Goal: Complete application form: Complete application form

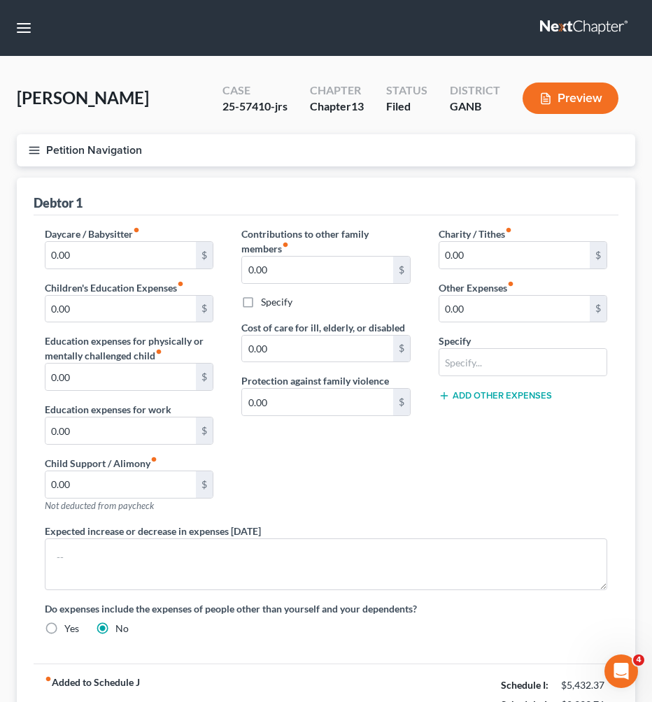
click at [94, 148] on button "Petition Navigation" at bounding box center [326, 150] width 618 height 32
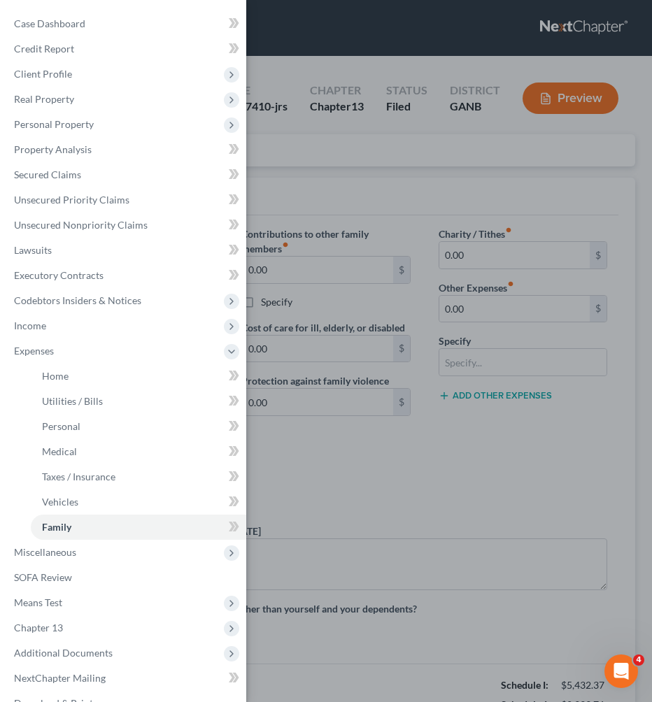
click at [391, 173] on div "Case Dashboard Payments Invoices Payments Payments Credit Report Client Profile" at bounding box center [326, 351] width 652 height 702
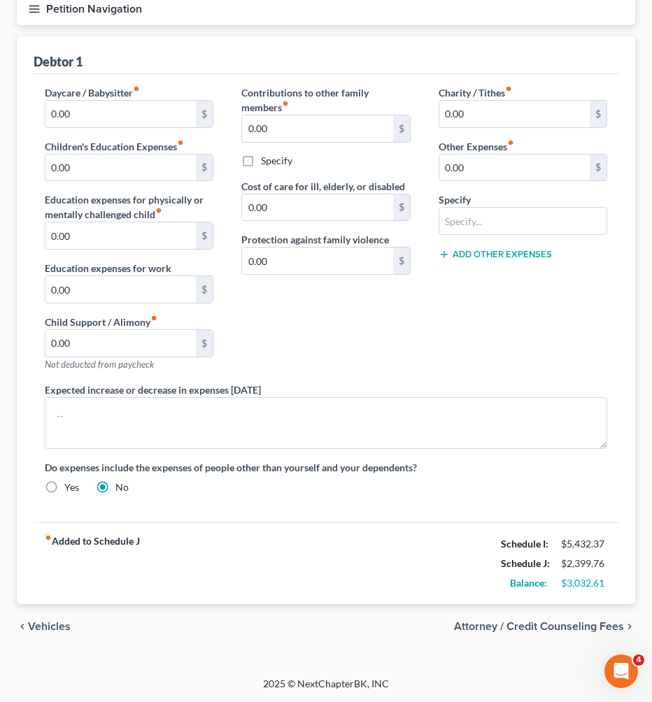
scroll to position [141, 0]
click at [47, 631] on span "Vehicles" at bounding box center [49, 626] width 43 height 11
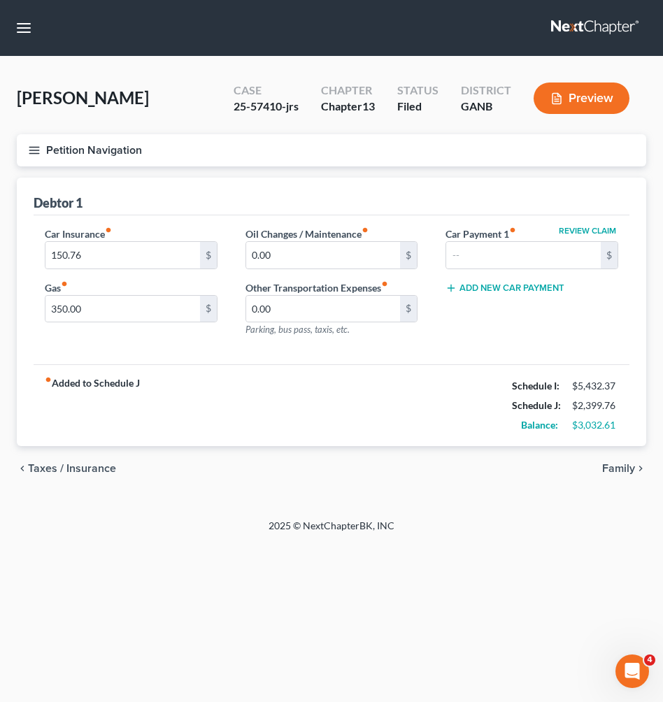
click at [79, 473] on span "Taxes / Insurance" at bounding box center [72, 468] width 88 height 11
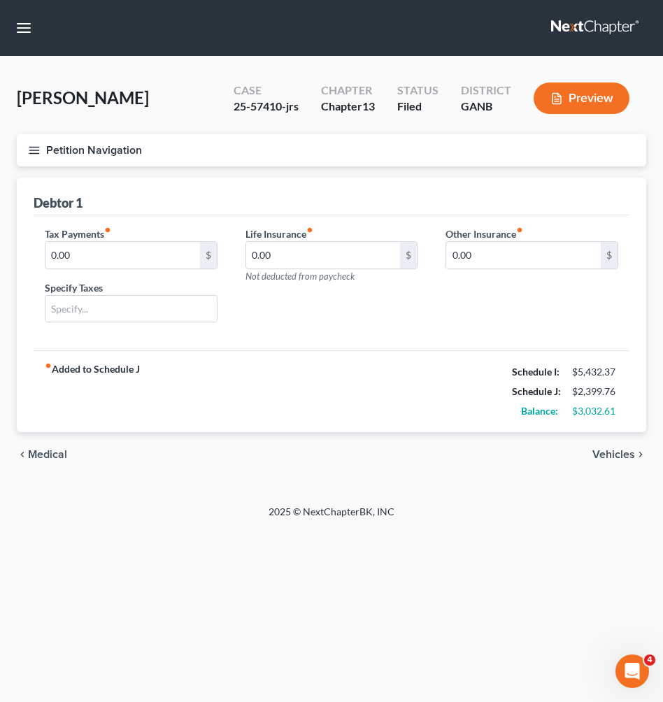
click at [52, 455] on span "Medical" at bounding box center [47, 454] width 39 height 11
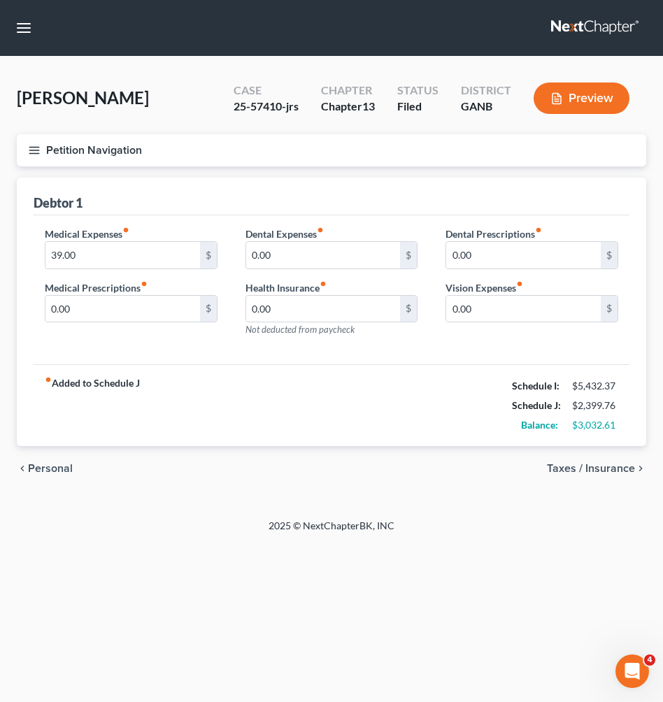
click at [46, 468] on span "Personal" at bounding box center [50, 468] width 45 height 11
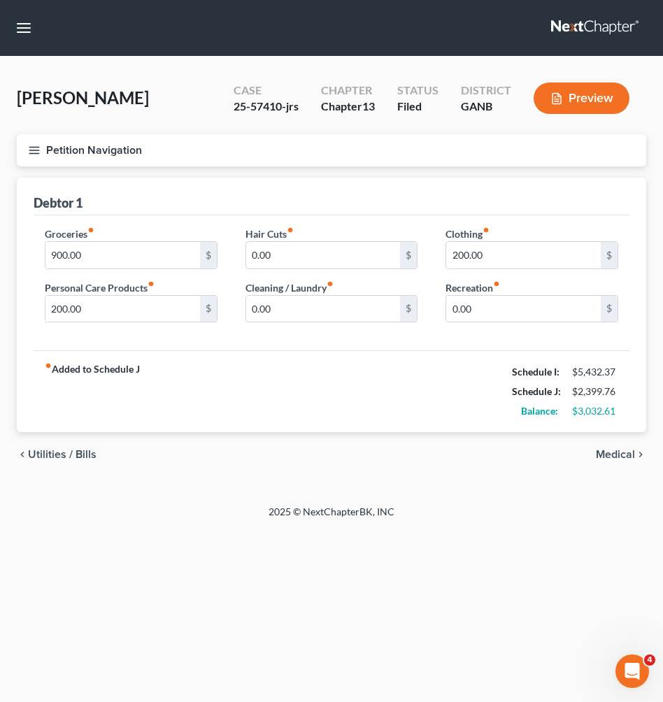
click at [48, 456] on span "Utilities / Bills" at bounding box center [62, 454] width 69 height 11
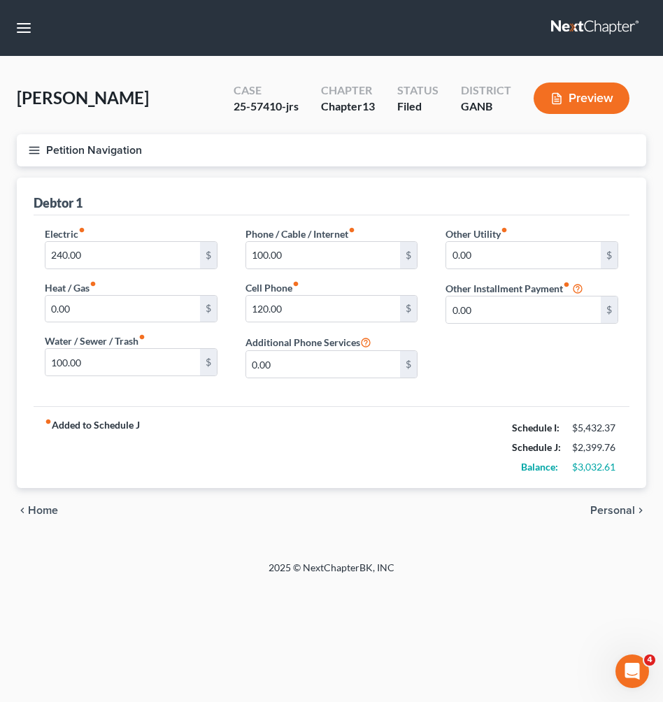
click at [37, 508] on span "Home" at bounding box center [43, 510] width 30 height 11
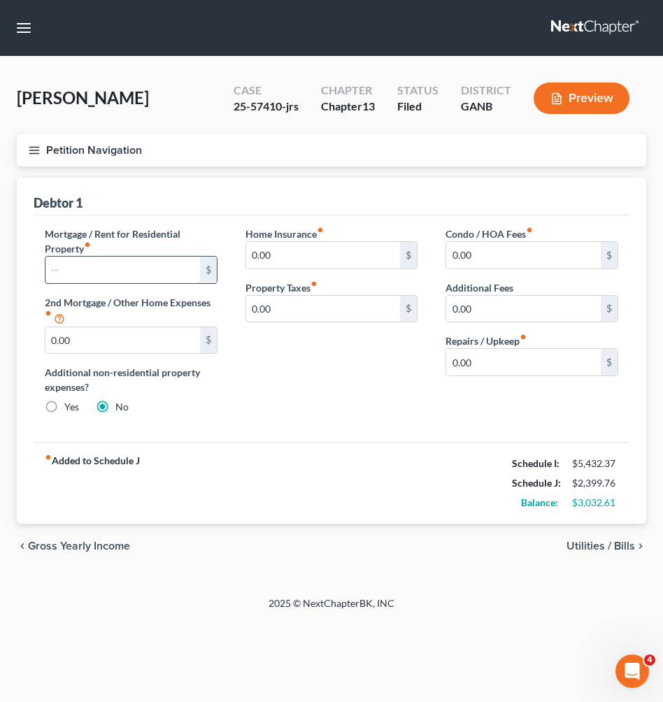
click at [96, 275] on input "text" at bounding box center [122, 270] width 155 height 27
click at [108, 146] on button "Petition Navigation" at bounding box center [331, 150] width 629 height 32
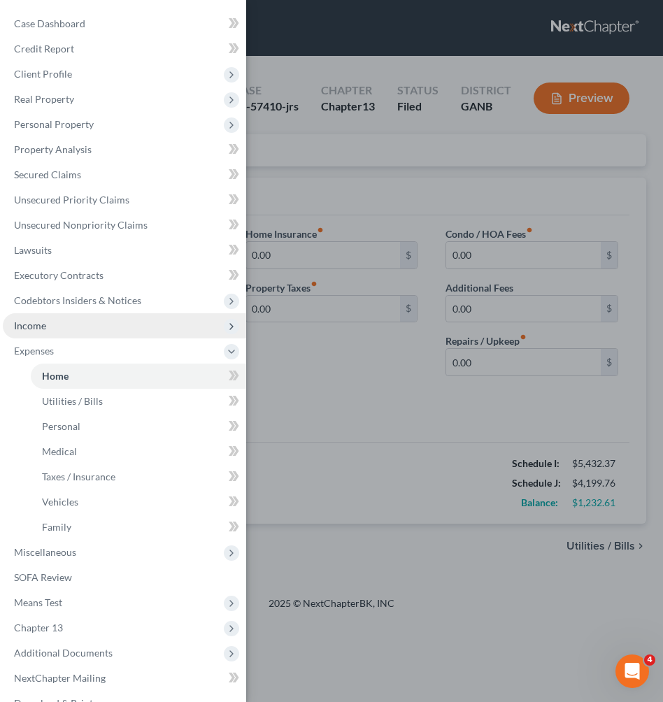
click at [116, 338] on span "Income" at bounding box center [124, 325] width 243 height 25
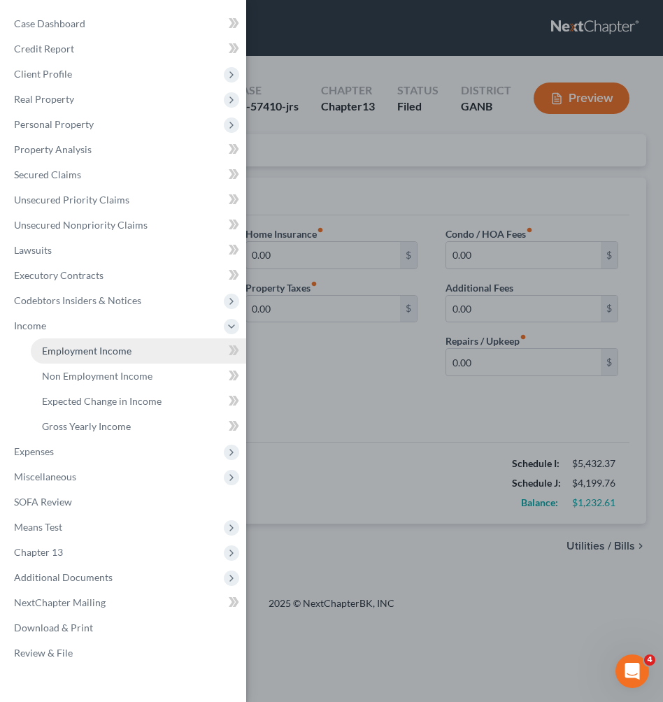
click at [113, 350] on span "Employment Income" at bounding box center [87, 351] width 90 height 12
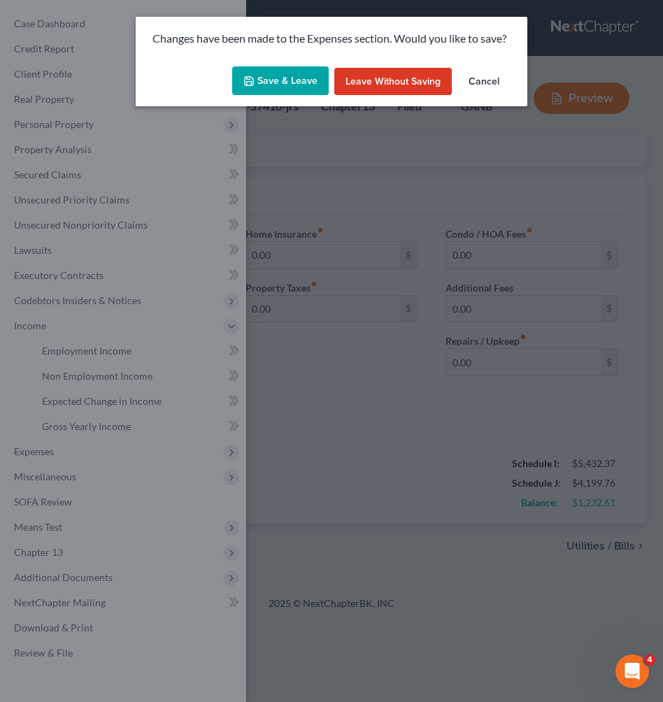
click at [261, 86] on button "Save & Leave" at bounding box center [280, 80] width 96 height 29
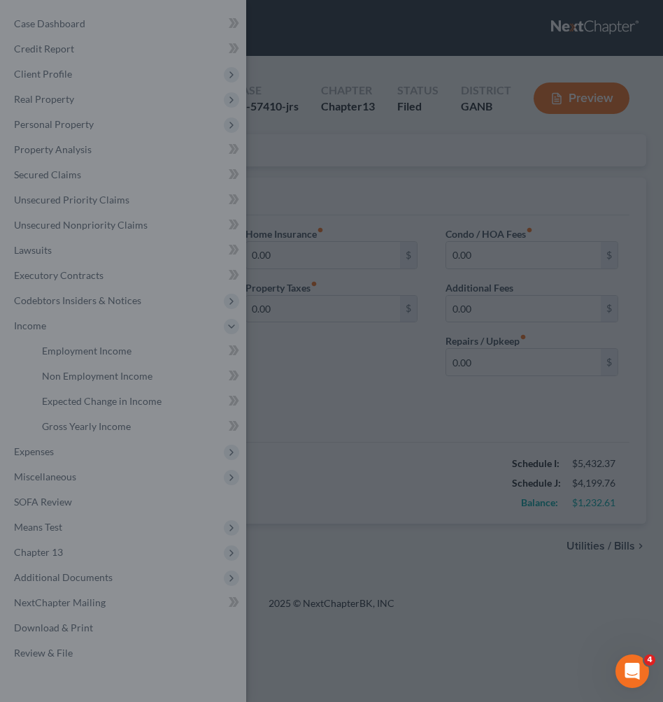
type input "1,800.00"
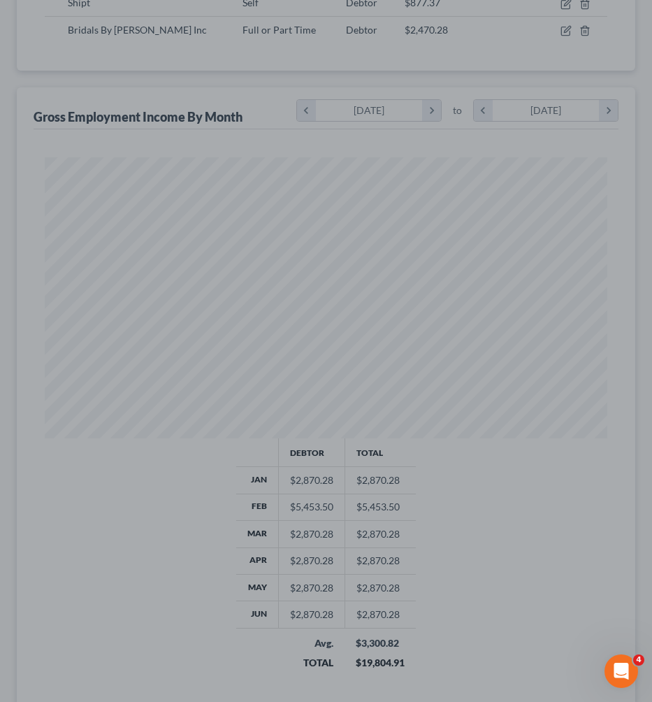
scroll to position [376, 0]
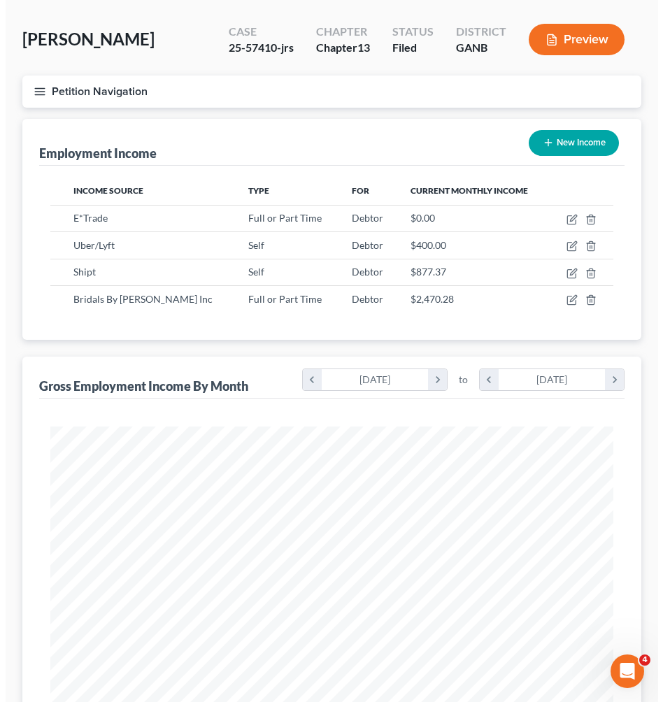
scroll to position [59, 0]
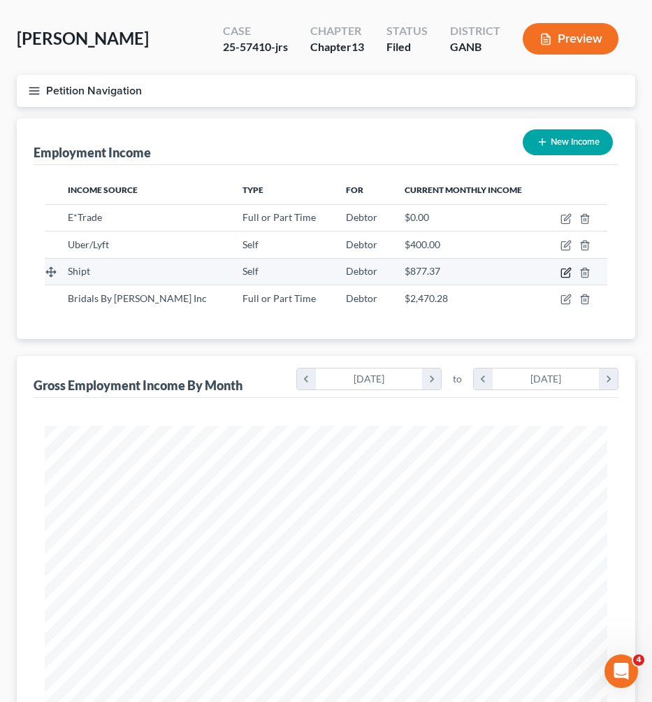
click at [562, 273] on icon "button" at bounding box center [566, 272] width 11 height 11
select select "1"
select select "3"
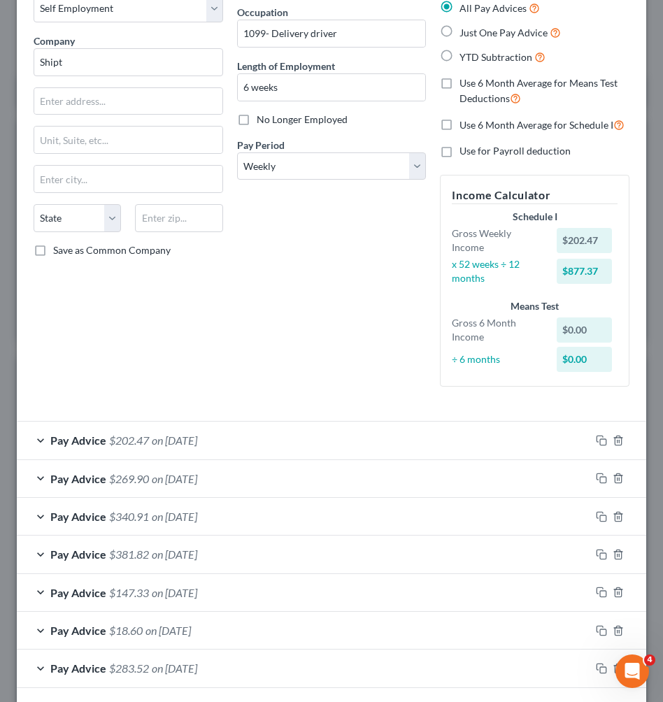
scroll to position [95, 0]
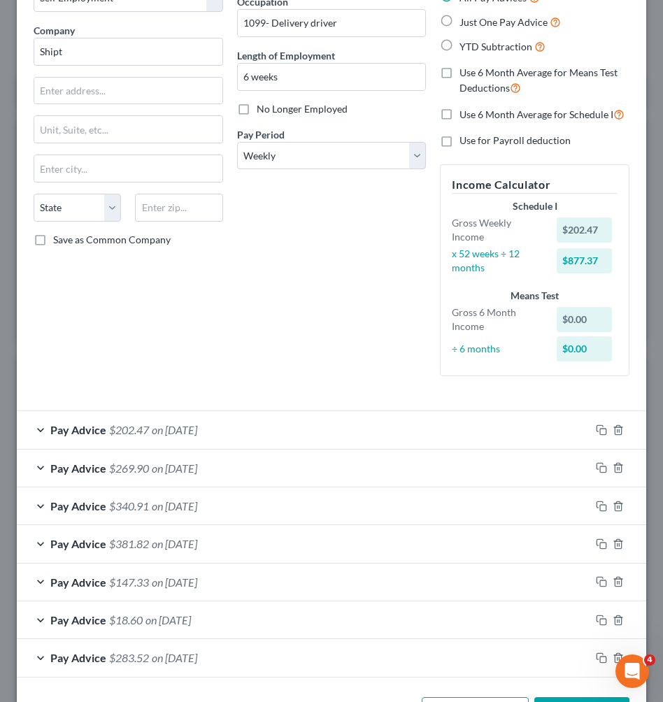
click at [234, 429] on div "Pay Advice $202.47 on [DATE]" at bounding box center [303, 429] width 573 height 37
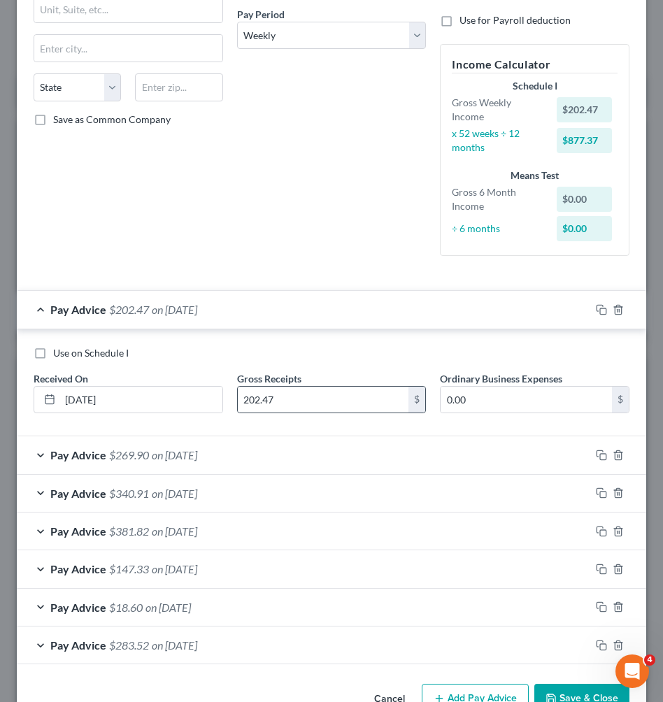
scroll to position [225, 0]
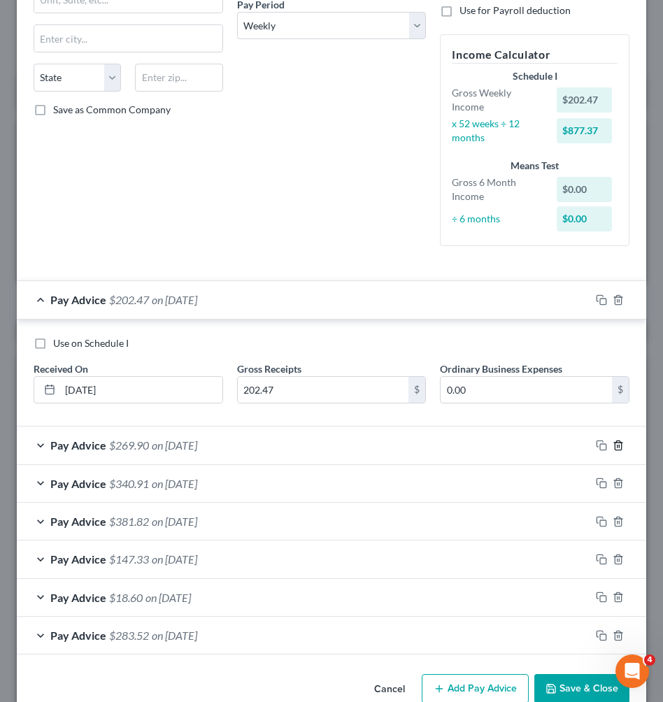
click at [613, 441] on icon "button" at bounding box center [618, 445] width 11 height 11
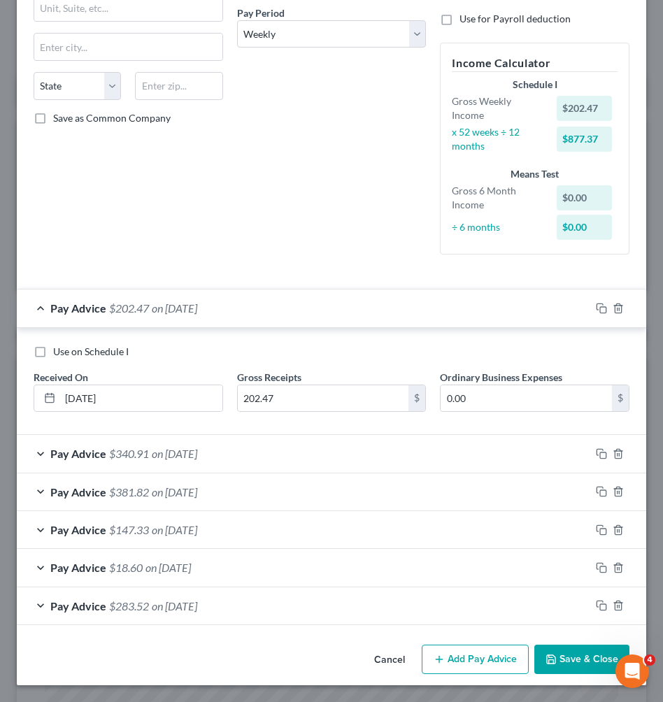
scroll to position [212, 0]
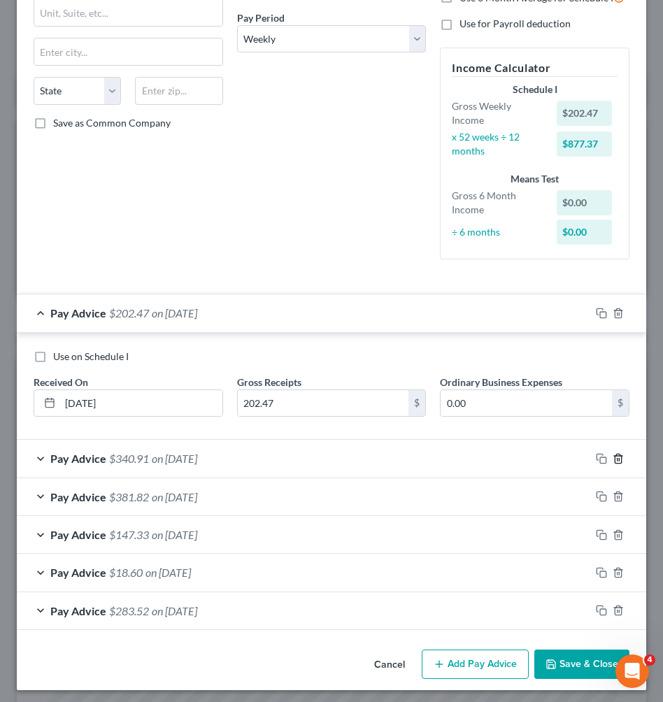
click at [619, 458] on line "button" at bounding box center [619, 459] width 0 height 3
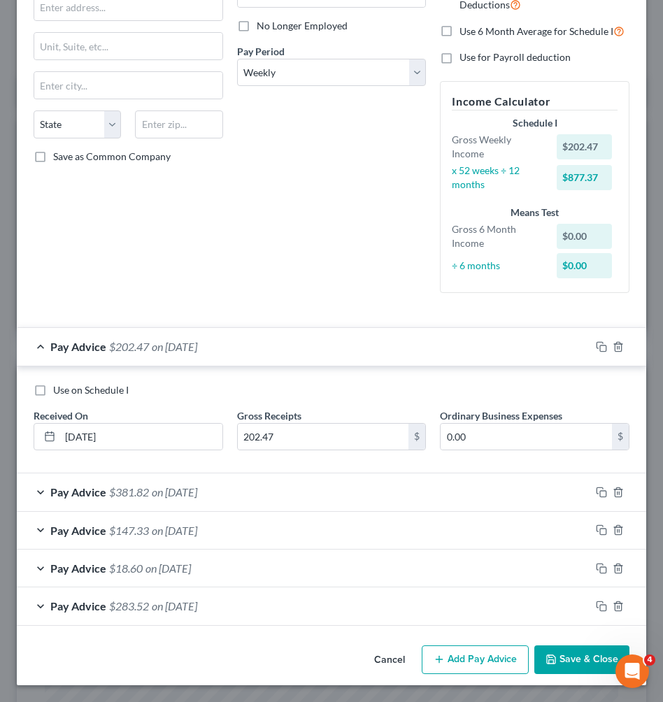
scroll to position [174, 0]
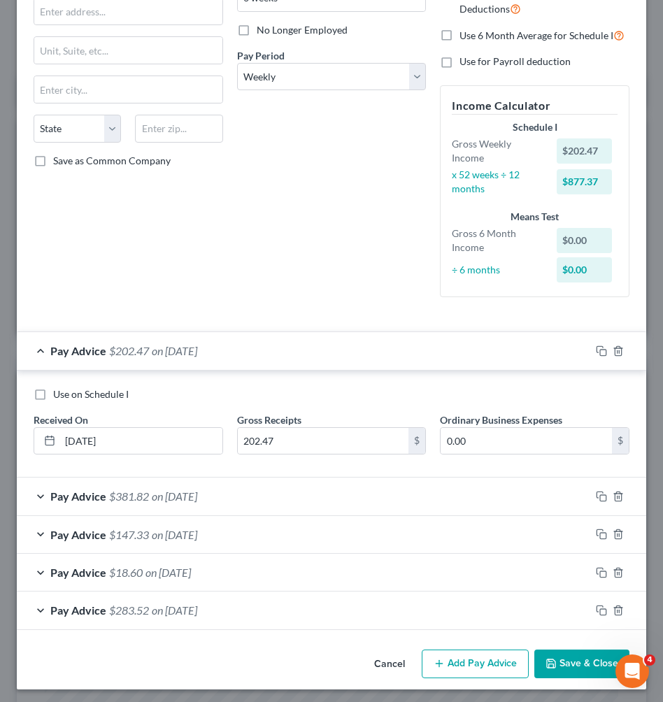
click at [604, 485] on div at bounding box center [618, 496] width 56 height 22
click at [615, 492] on icon "button" at bounding box center [618, 496] width 6 height 9
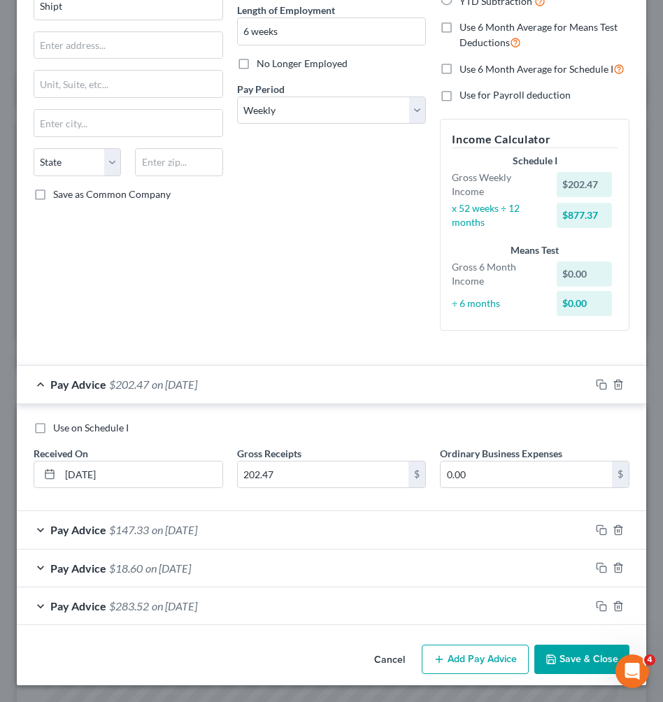
scroll to position [136, 0]
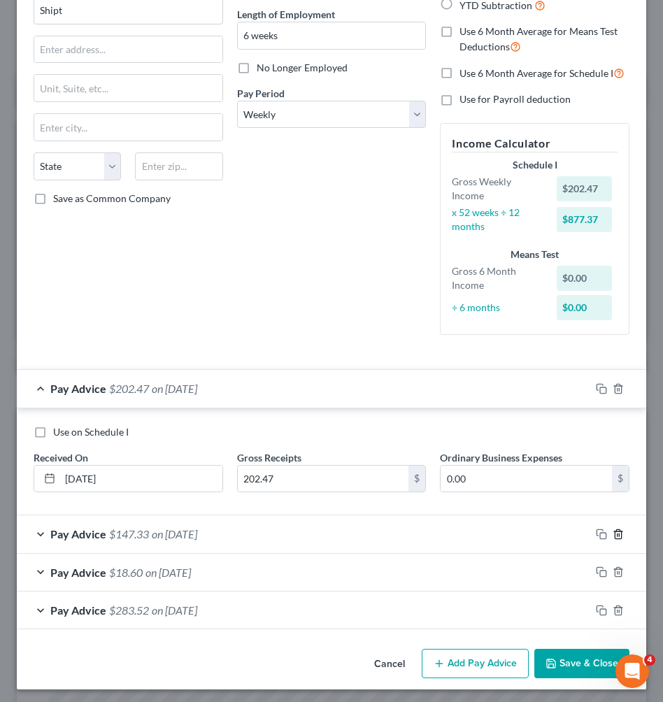
click at [613, 529] on icon "button" at bounding box center [618, 534] width 11 height 11
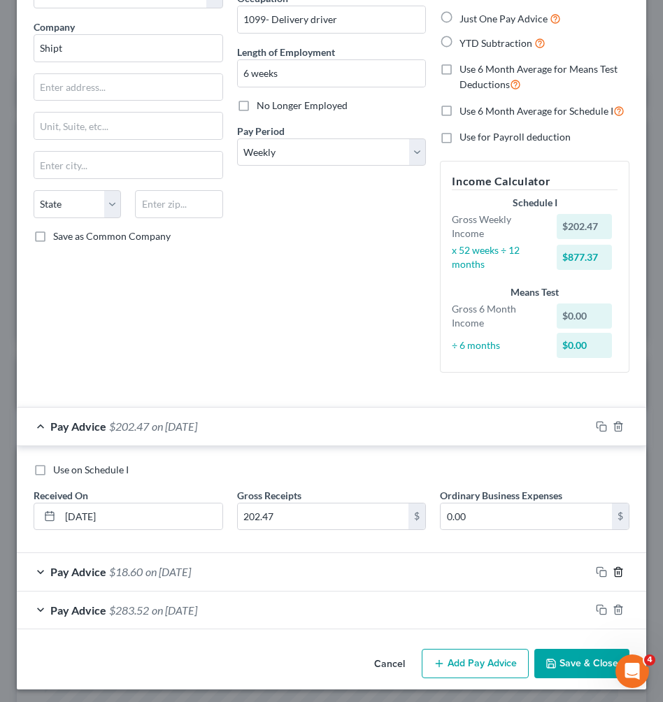
click at [614, 569] on polyline "button" at bounding box center [618, 569] width 8 height 0
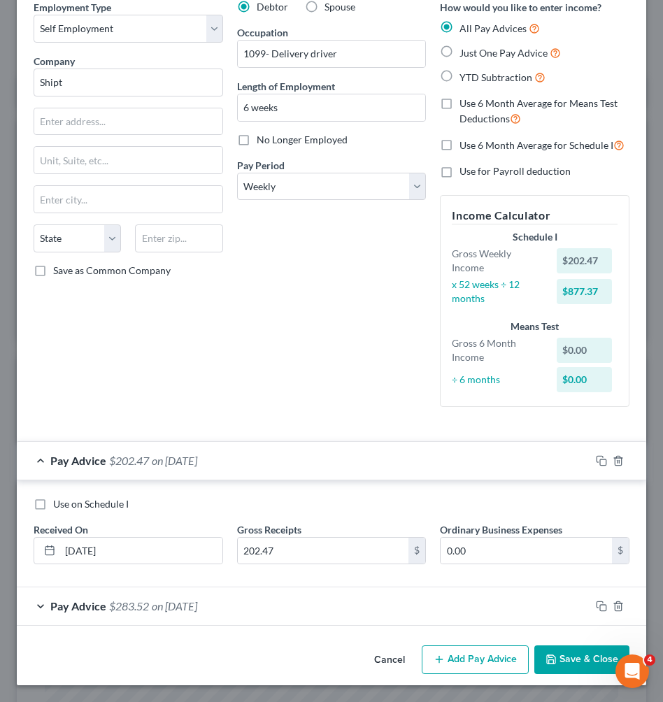
scroll to position [61, 0]
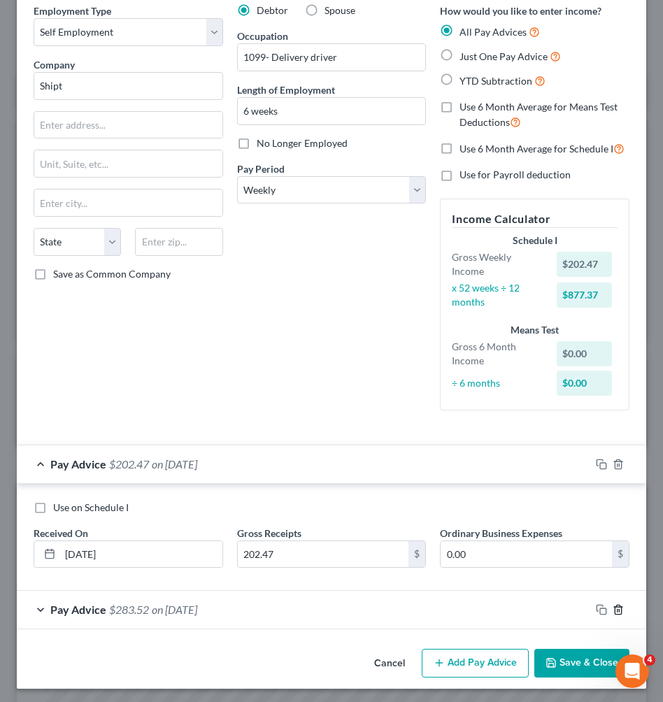
click at [613, 604] on icon "button" at bounding box center [618, 609] width 11 height 11
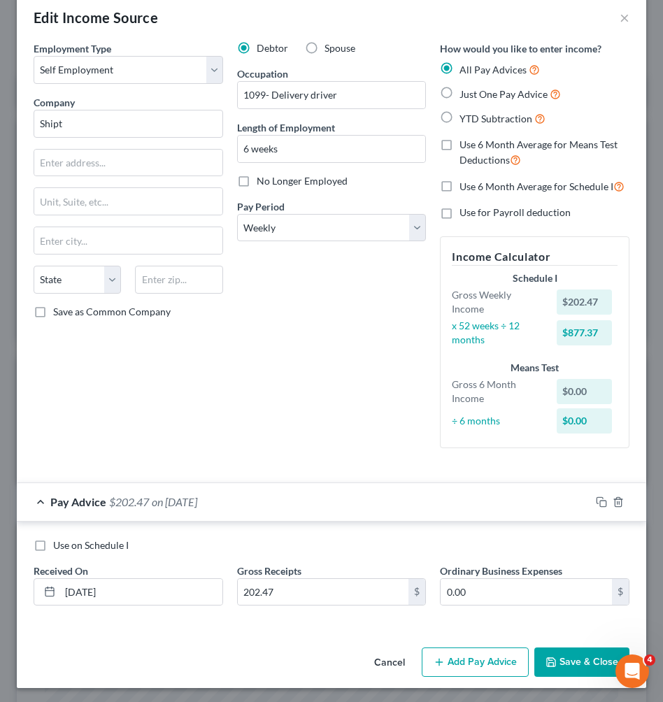
scroll to position [22, 0]
click at [483, 90] on span "Just One Pay Advice" at bounding box center [503, 95] width 88 height 12
click at [474, 90] on input "Just One Pay Advice" at bounding box center [469, 91] width 9 height 9
radio input "true"
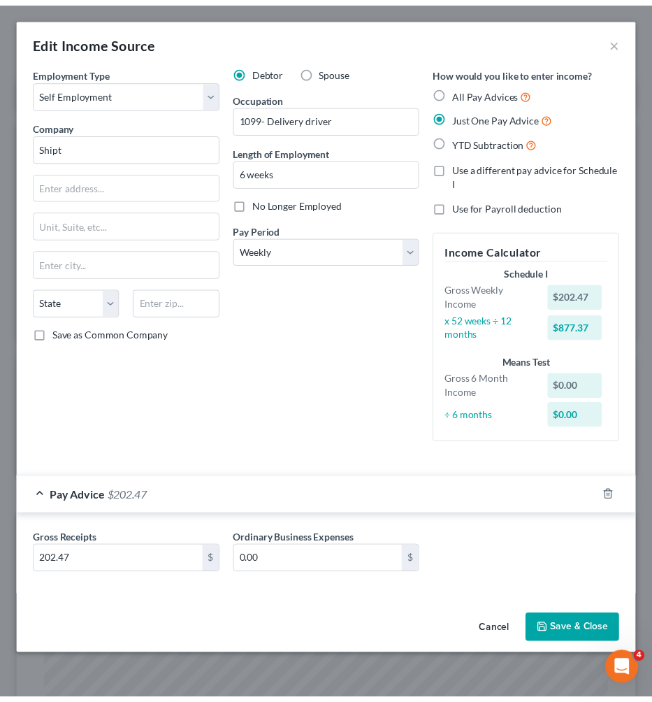
scroll to position [0, 0]
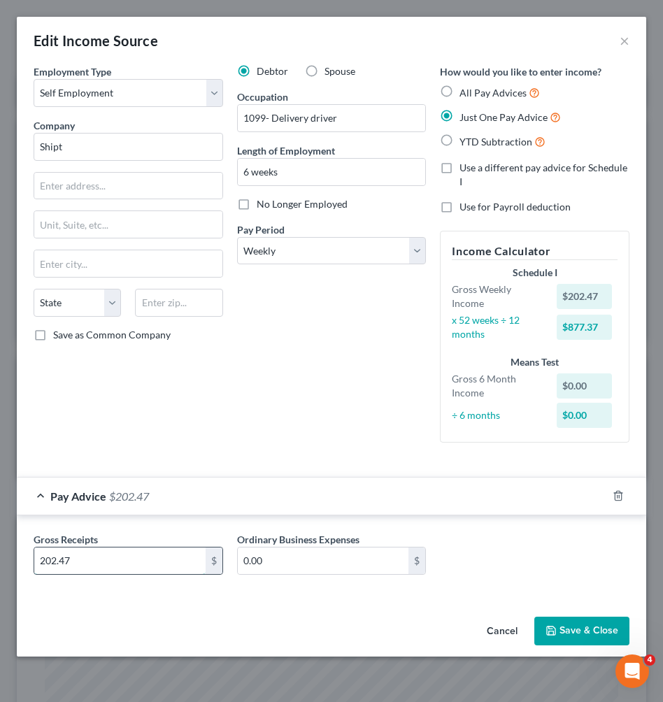
click at [166, 563] on input "202.47" at bounding box center [119, 561] width 171 height 27
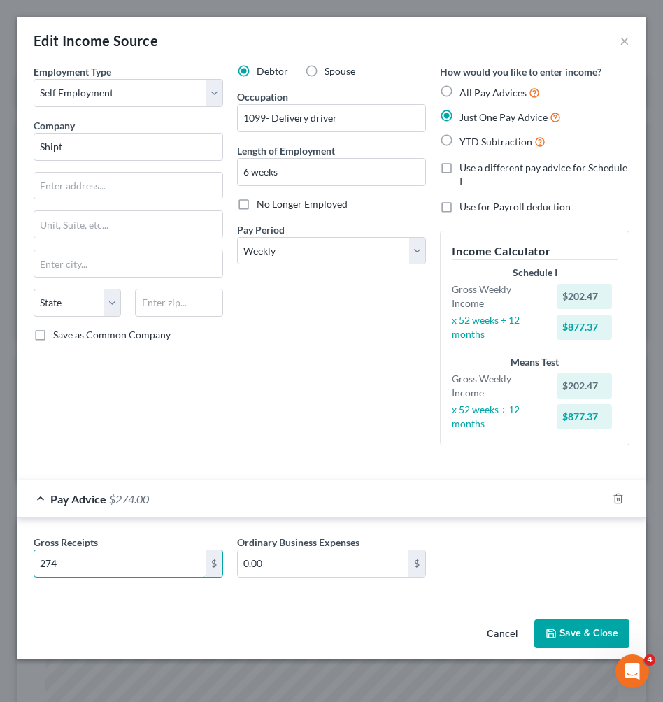
type input "274"
click at [583, 623] on button "Save & Close" at bounding box center [581, 634] width 95 height 29
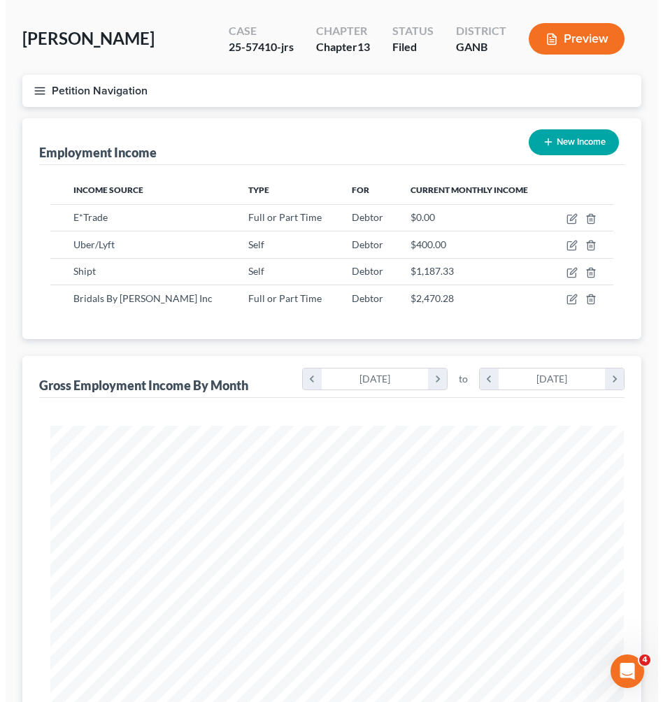
scroll to position [698988, 698678]
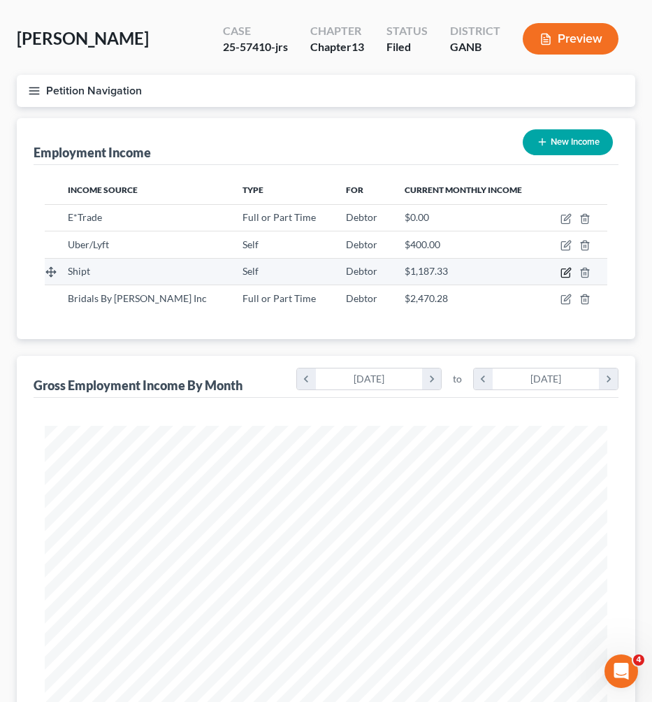
click at [566, 271] on icon "button" at bounding box center [567, 271] width 6 height 6
select select "1"
select select "3"
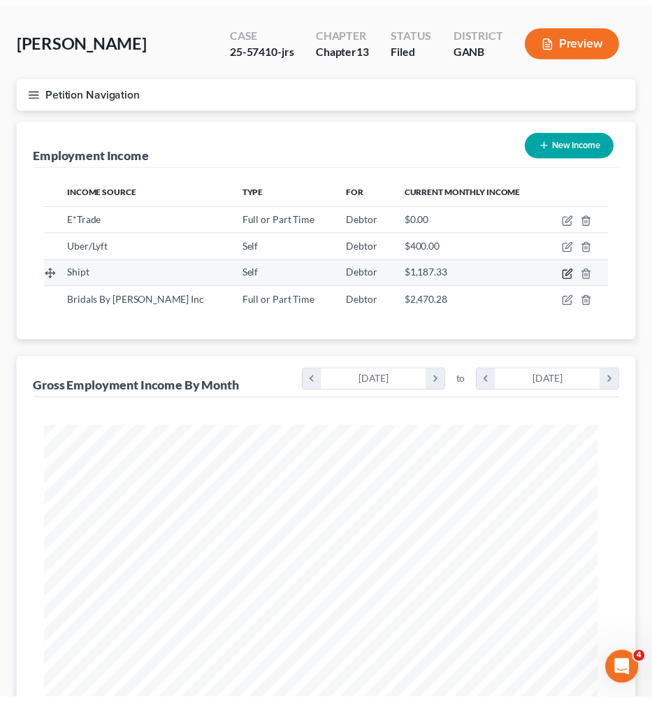
scroll to position [287, 601]
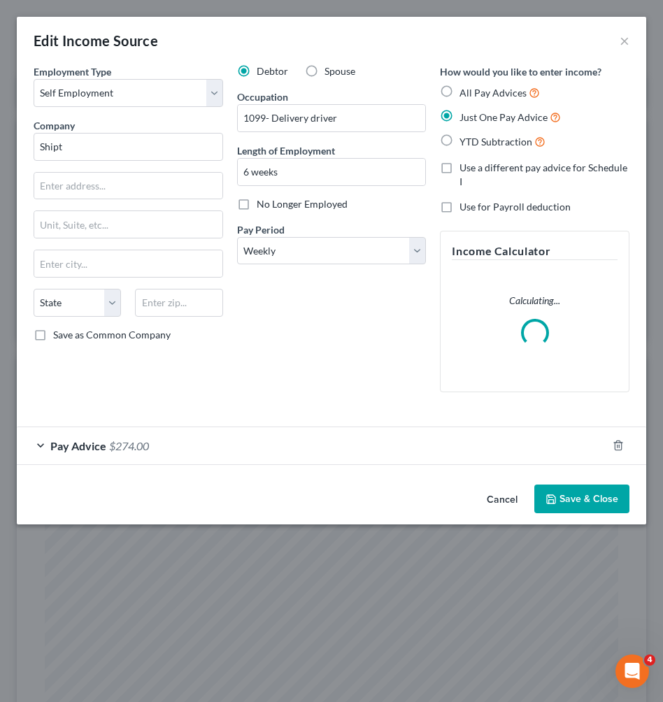
click at [506, 498] on button "Cancel" at bounding box center [502, 500] width 53 height 28
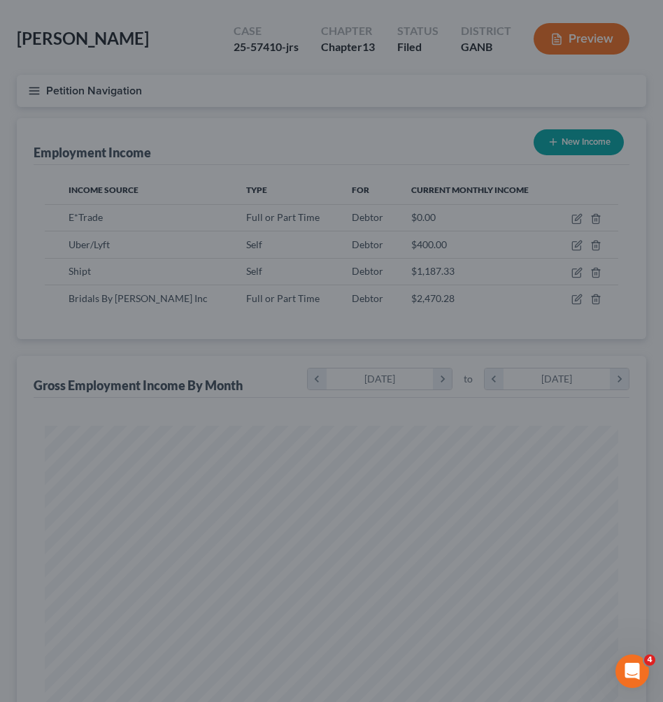
scroll to position [698988, 698678]
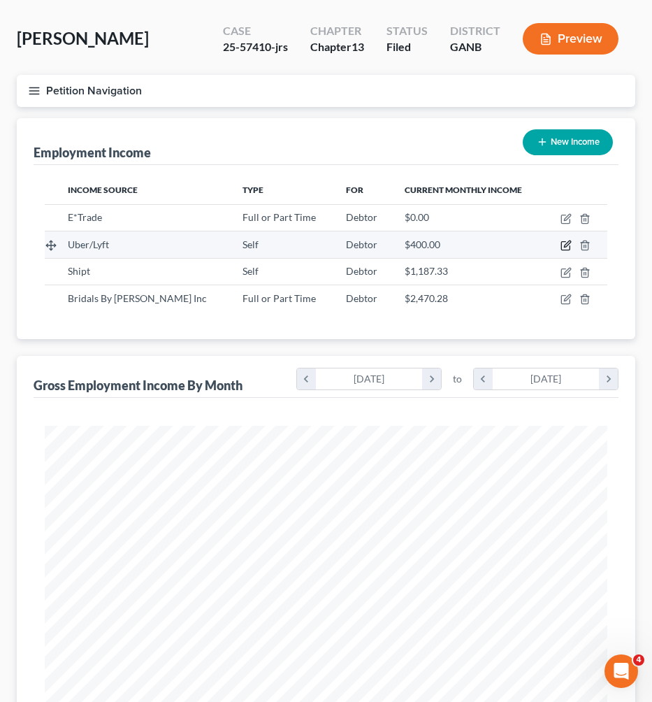
click at [565, 246] on icon "button" at bounding box center [567, 244] width 6 height 6
select select "1"
select select "0"
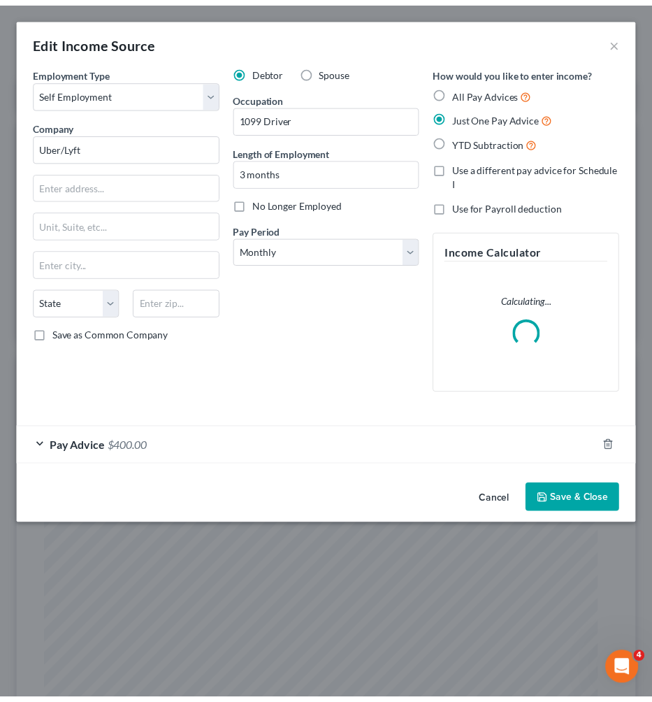
scroll to position [287, 601]
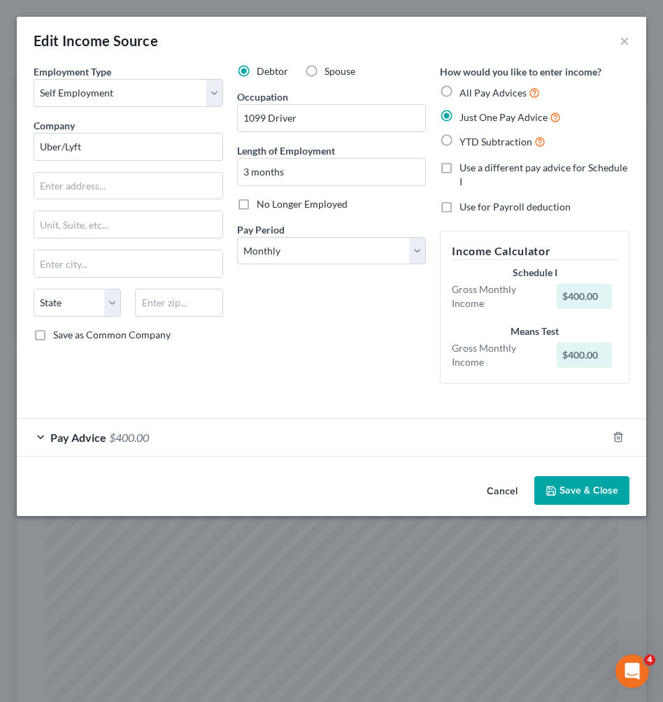
click at [398, 444] on div "Pay Advice $400.00" at bounding box center [312, 437] width 590 height 37
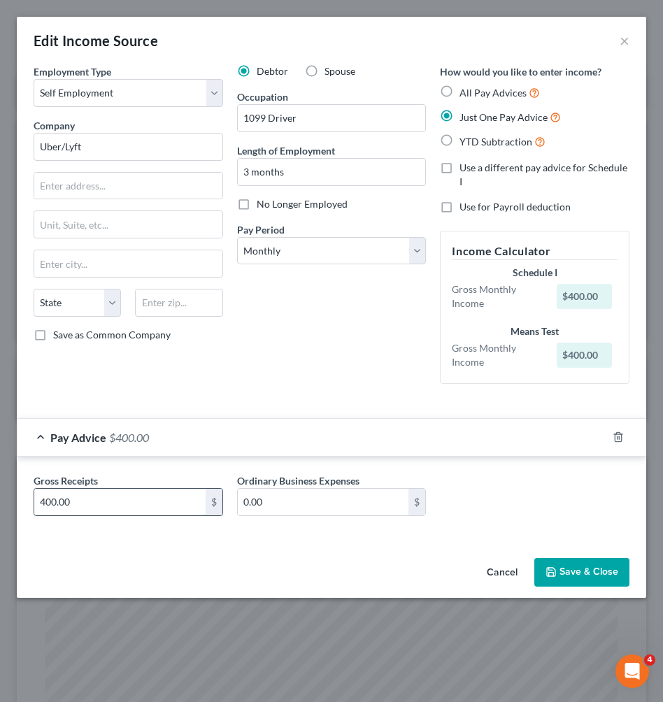
click at [196, 502] on input "400.00" at bounding box center [119, 502] width 171 height 27
click at [145, 504] on input "400.00" at bounding box center [119, 502] width 171 height 27
type input "1"
type input "400"
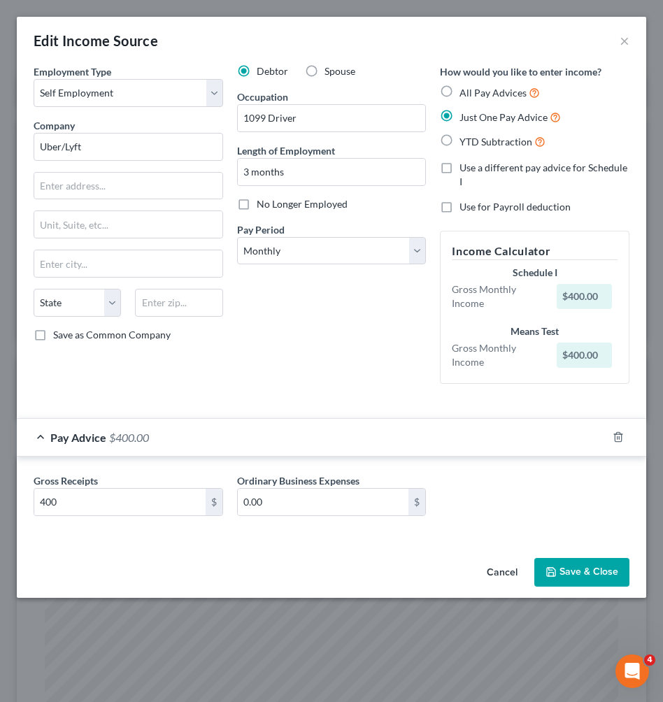
click at [278, 206] on span "No Longer Employed" at bounding box center [302, 204] width 91 height 12
click at [271, 206] on input "No Longer Employed" at bounding box center [266, 201] width 9 height 9
checkbox input "true"
click at [608, 566] on button "Save & Close" at bounding box center [581, 572] width 95 height 29
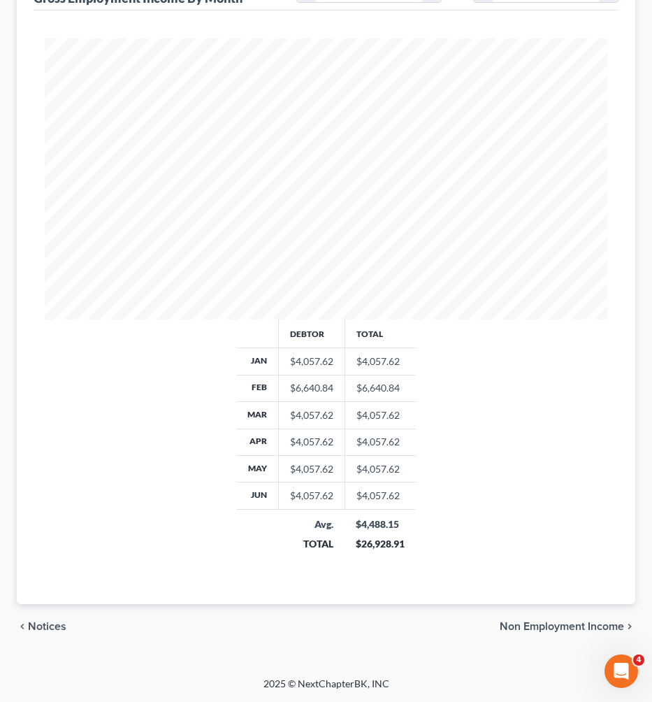
scroll to position [447, 0]
click at [526, 621] on span "Non Employment Income" at bounding box center [562, 626] width 124 height 11
click at [549, 631] on span "Expected Change in Income" at bounding box center [554, 626] width 139 height 11
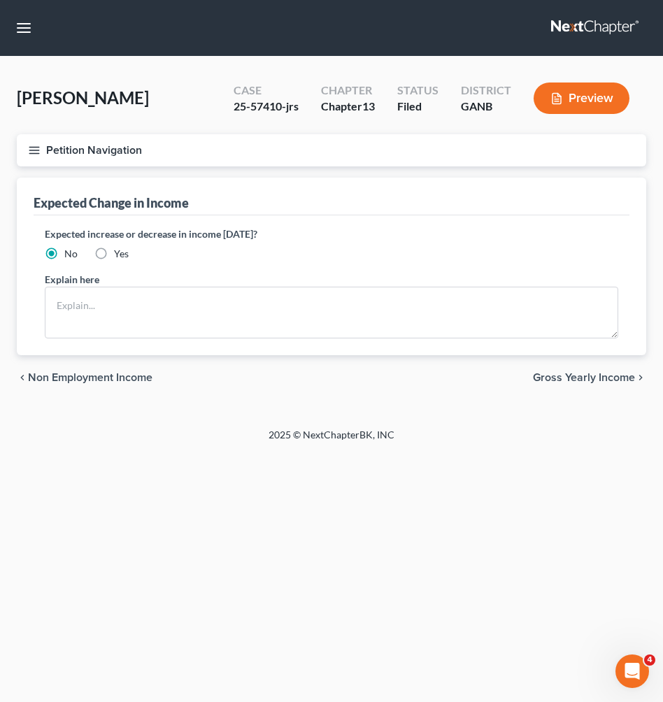
click at [582, 378] on span "Gross Yearly Income" at bounding box center [584, 377] width 102 height 11
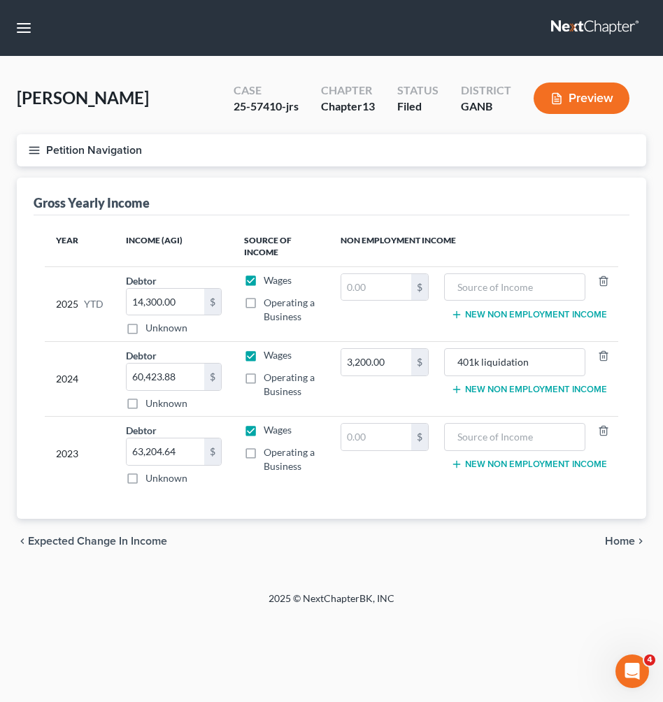
click at [620, 538] on span "Home" at bounding box center [620, 541] width 30 height 11
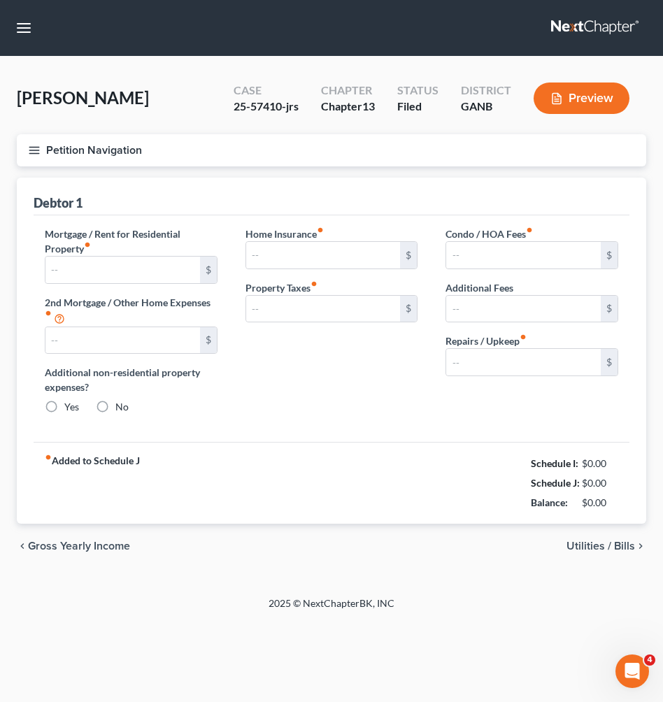
type input "1,800.00"
type input "0.00"
radio input "true"
type input "0.00"
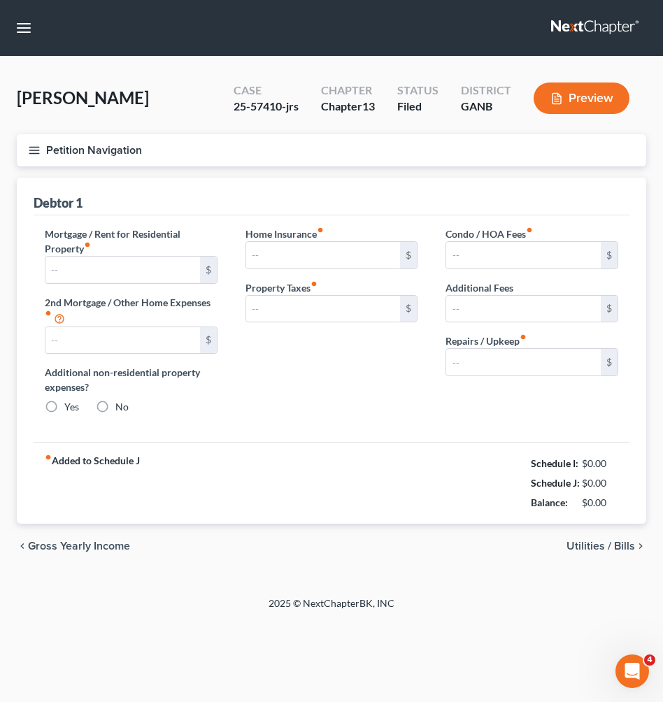
type input "0.00"
click at [599, 554] on div "chevron_left Gross Yearly Income Utilities / Bills chevron_right" at bounding box center [331, 546] width 629 height 45
click at [599, 548] on span "Utilities / Bills" at bounding box center [600, 546] width 69 height 11
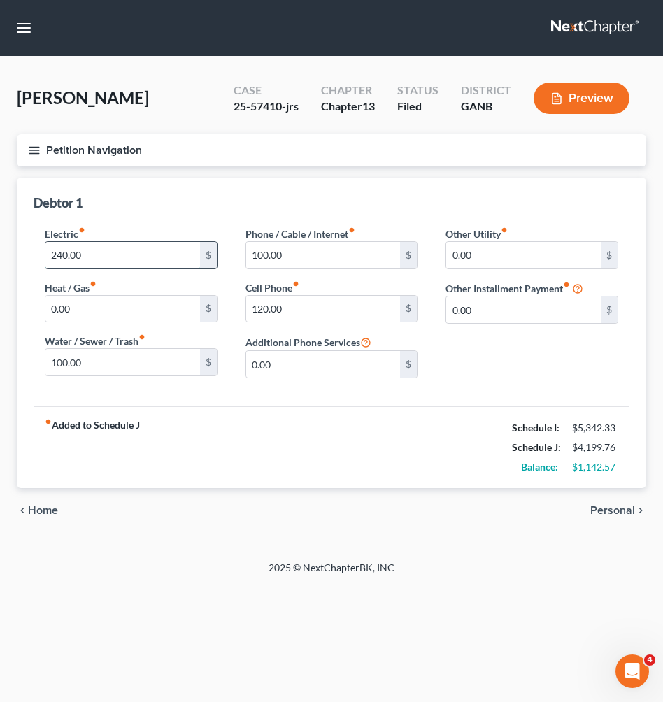
click at [171, 267] on input "240.00" at bounding box center [122, 255] width 155 height 27
type input "300"
click at [480, 263] on input "0.00" at bounding box center [523, 255] width 155 height 27
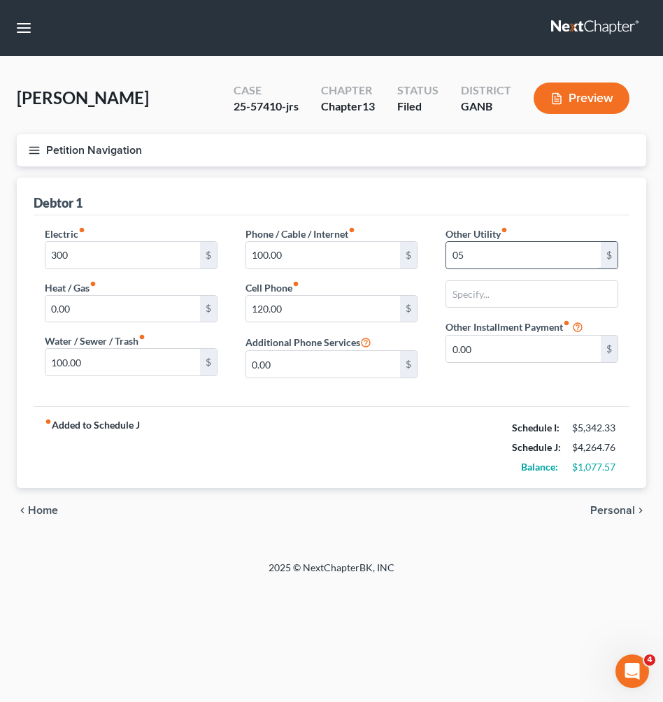
type input "050"
drag, startPoint x: 484, startPoint y: 251, endPoint x: 422, endPoint y: 250, distance: 62.2
click at [422, 250] on div "Electric fiber_manual_record 300 $ Heat / Gas fiber_manual_record 0.00 $ Water …" at bounding box center [331, 308] width 601 height 163
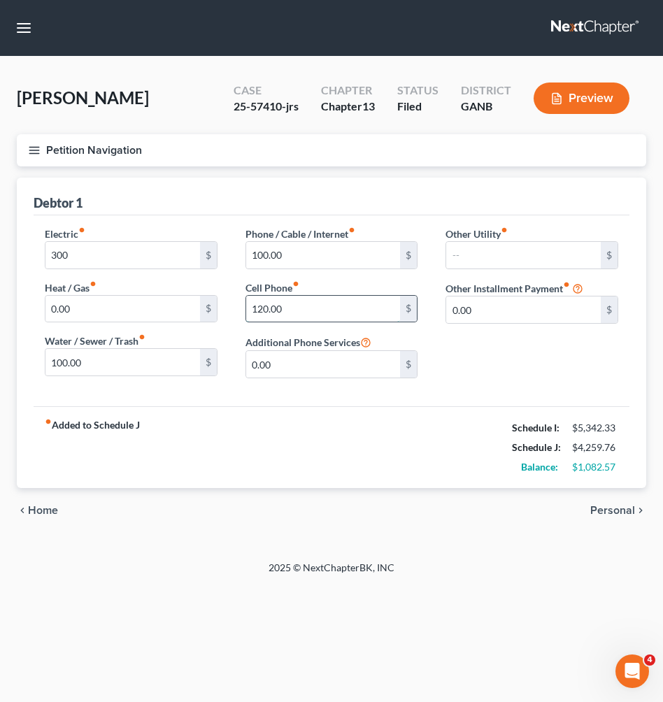
click at [351, 308] on input "120.00" at bounding box center [323, 309] width 155 height 27
type input "150"
click at [614, 509] on span "Personal" at bounding box center [612, 510] width 45 height 11
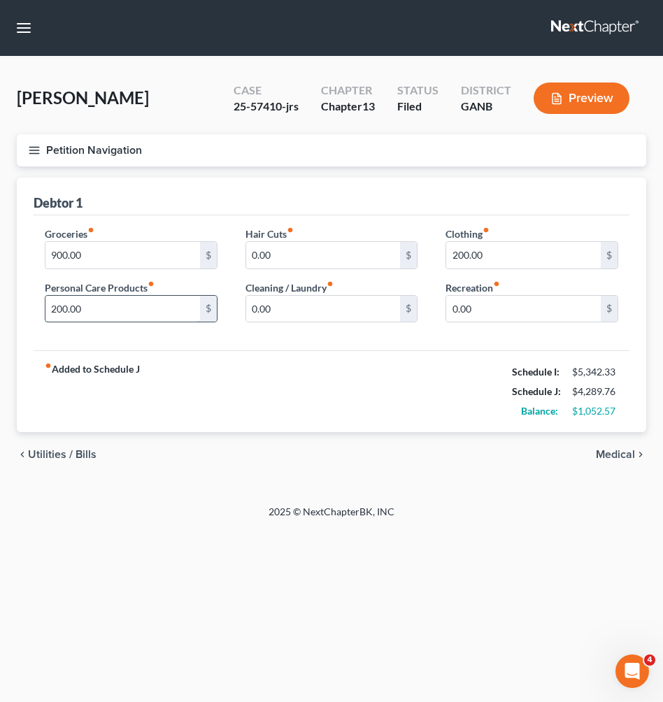
click at [66, 317] on input "200.00" at bounding box center [122, 309] width 155 height 27
type input "250.00"
click at [101, 258] on input "900.00" at bounding box center [122, 255] width 155 height 27
click at [62, 257] on input "922.57" at bounding box center [122, 255] width 155 height 27
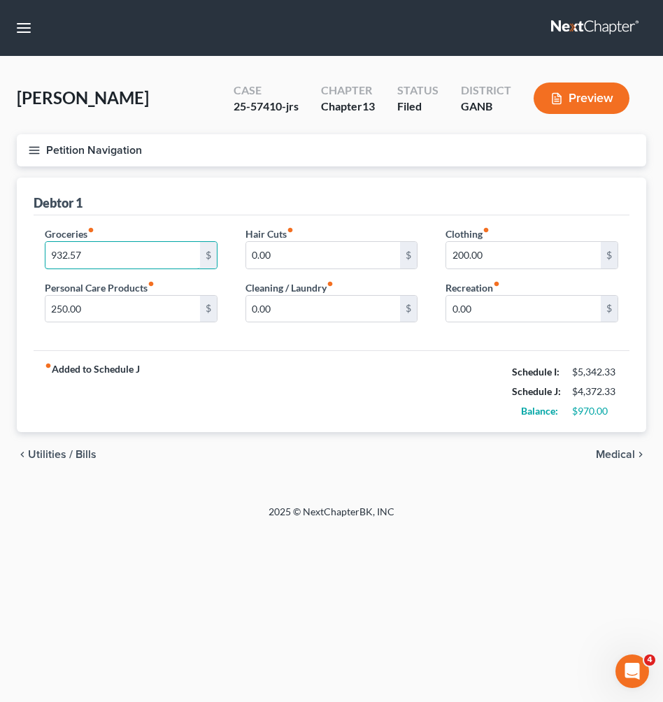
type input "932.57"
click at [109, 147] on button "Petition Navigation" at bounding box center [331, 150] width 629 height 32
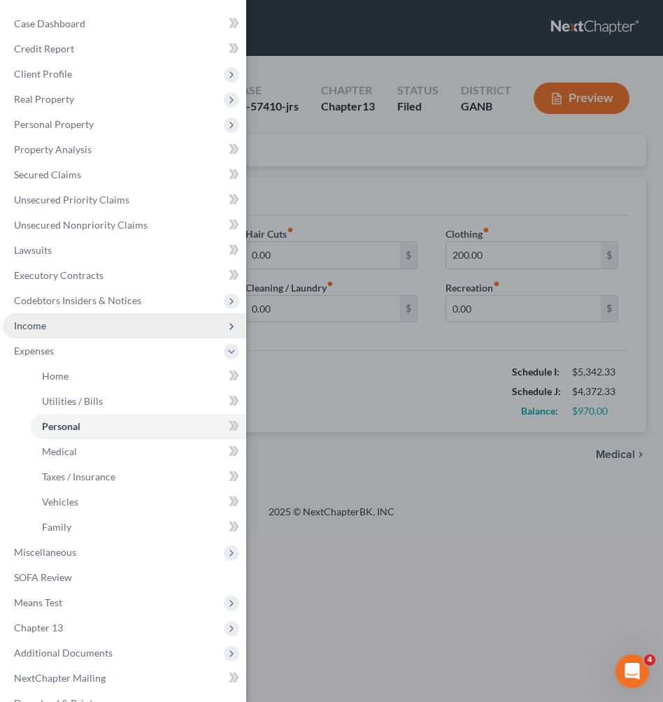
click at [70, 329] on span "Income" at bounding box center [124, 325] width 243 height 25
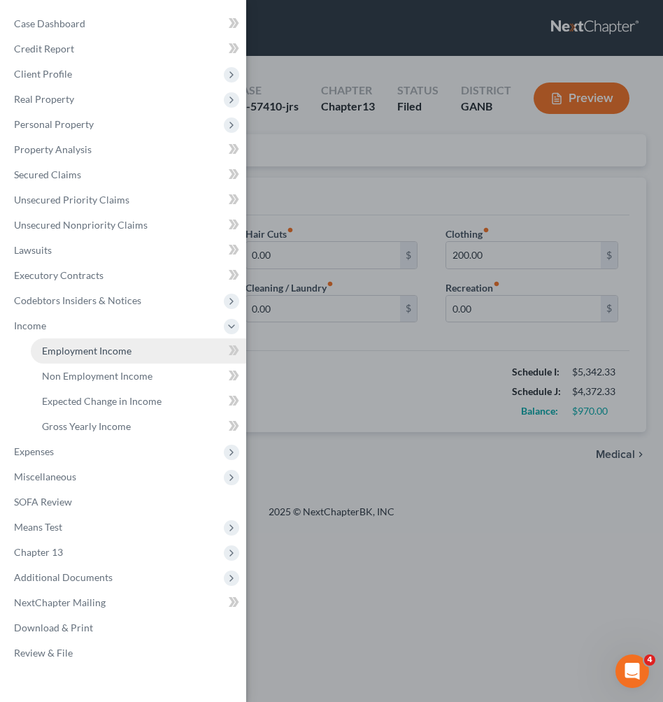
click at [74, 357] on link "Employment Income" at bounding box center [138, 350] width 215 height 25
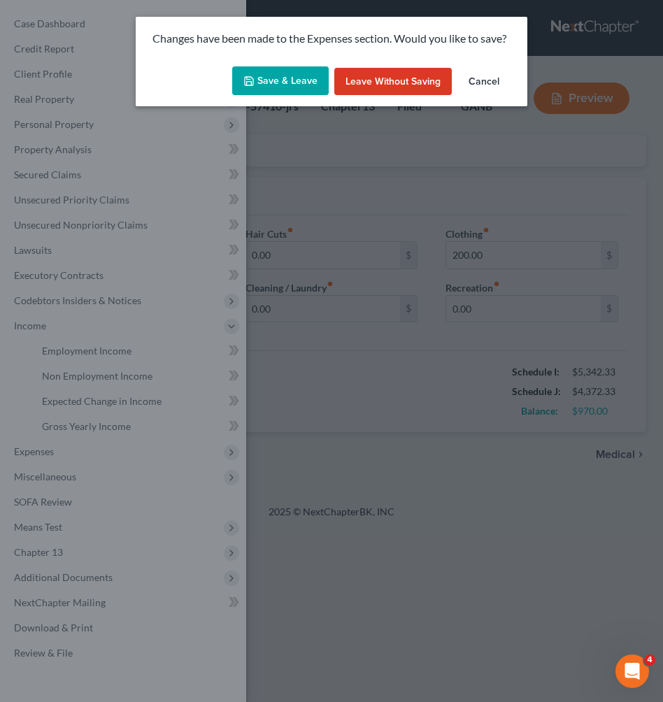
click at [308, 83] on button "Save & Leave" at bounding box center [280, 80] width 96 height 29
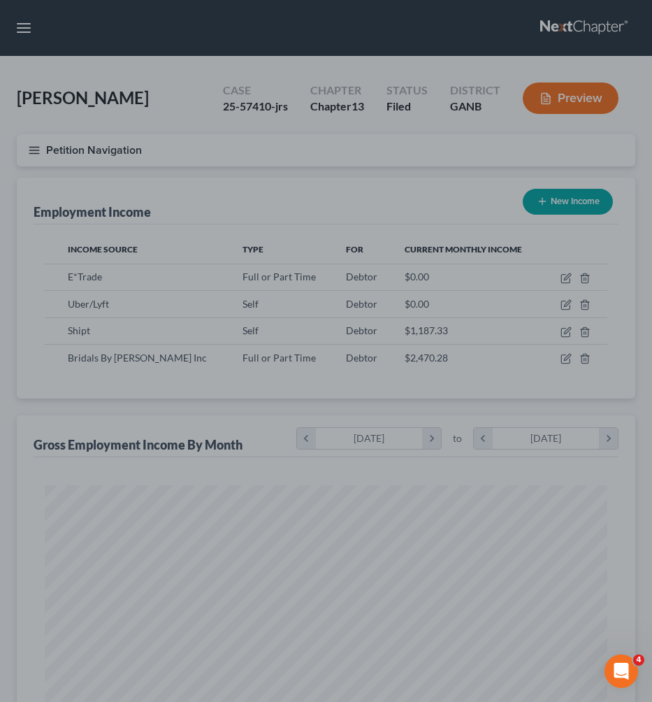
scroll to position [281, 591]
click at [568, 359] on div at bounding box center [326, 351] width 652 height 702
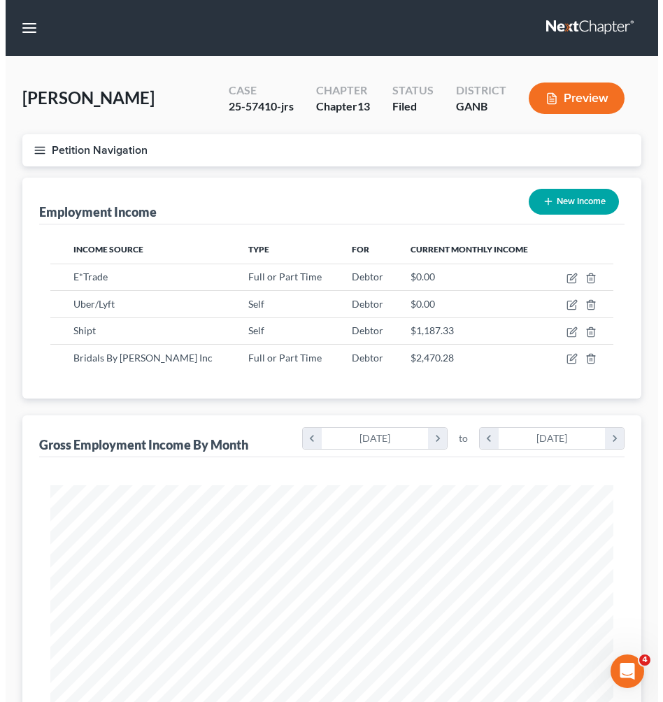
scroll to position [281, 591]
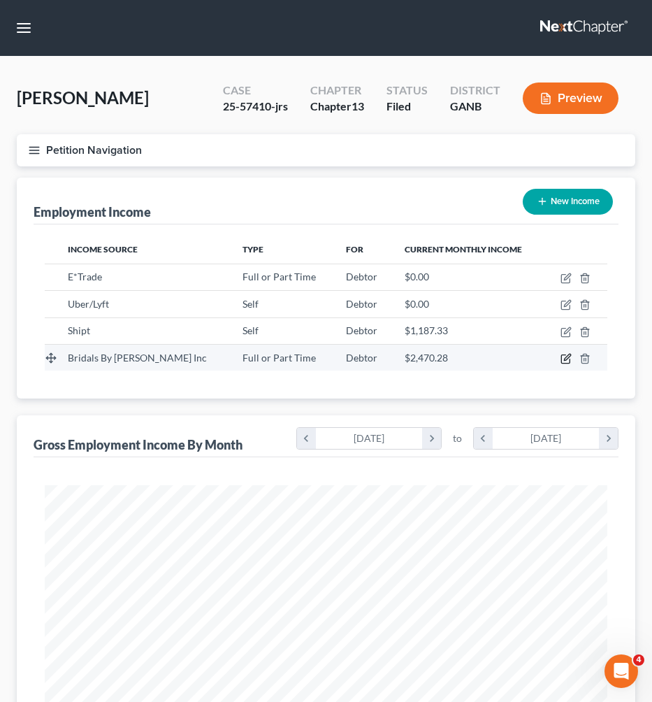
click at [564, 360] on icon "button" at bounding box center [566, 358] width 11 height 11
select select "0"
select select "10"
select select "2"
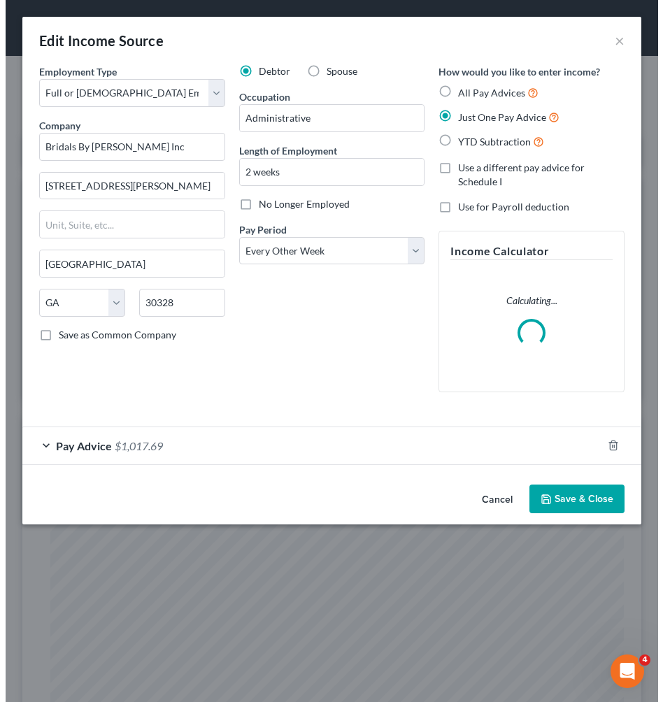
scroll to position [287, 601]
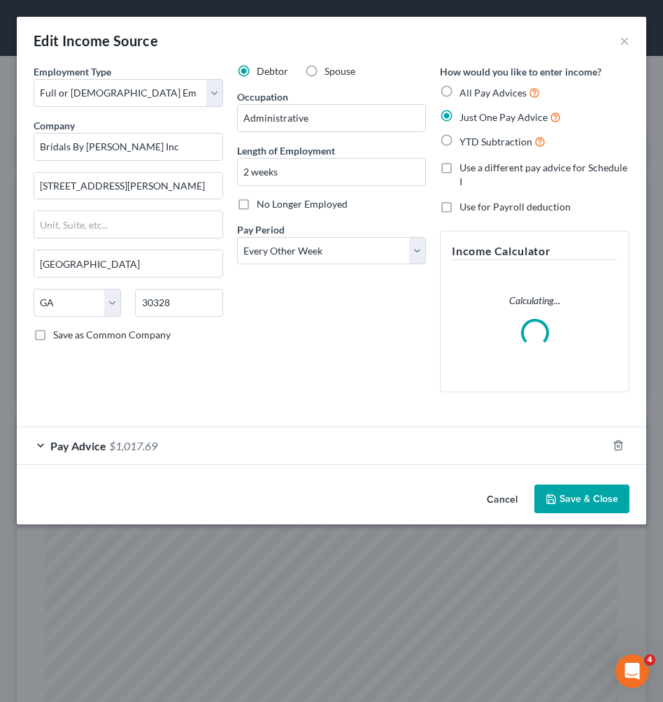
click at [472, 91] on span "All Pay Advices" at bounding box center [492, 93] width 67 height 12
click at [472, 91] on input "All Pay Advices" at bounding box center [469, 89] width 9 height 9
radio input "true"
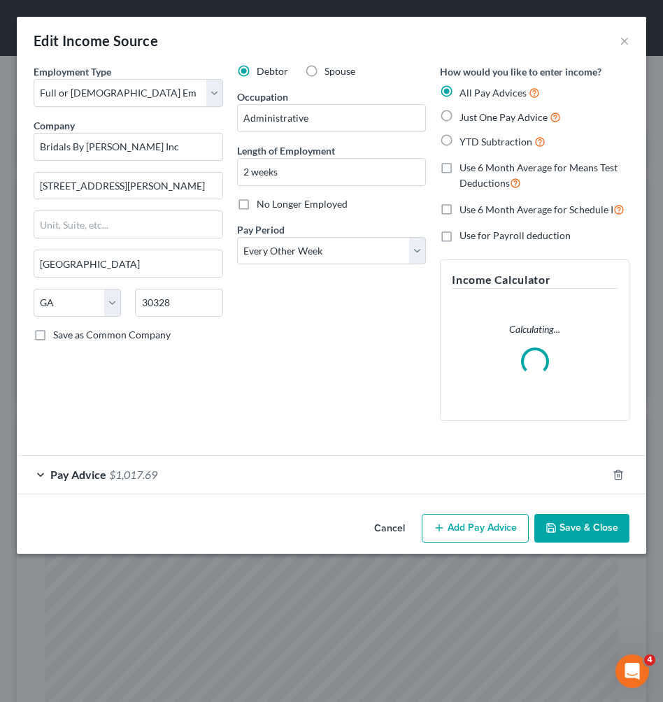
click at [391, 472] on div "Pay Advice $1,017.69" at bounding box center [312, 474] width 590 height 37
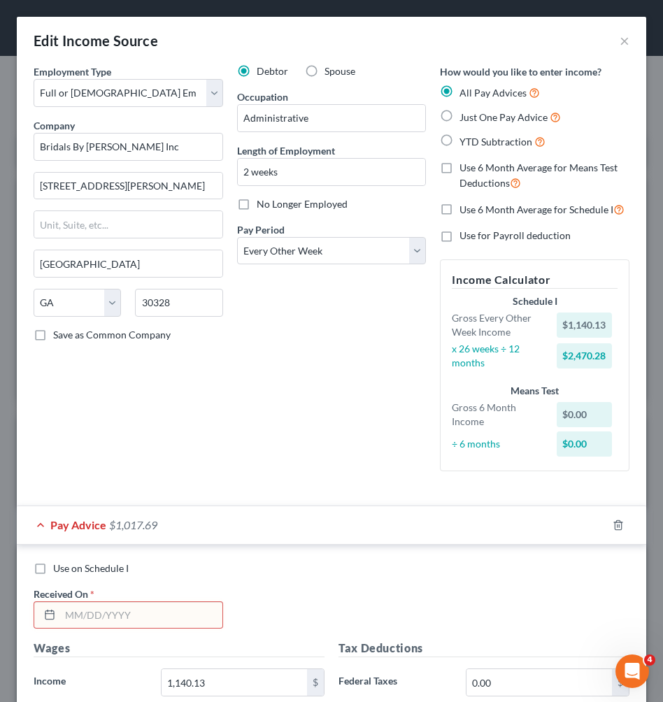
click at [181, 617] on input "text" at bounding box center [141, 615] width 162 height 27
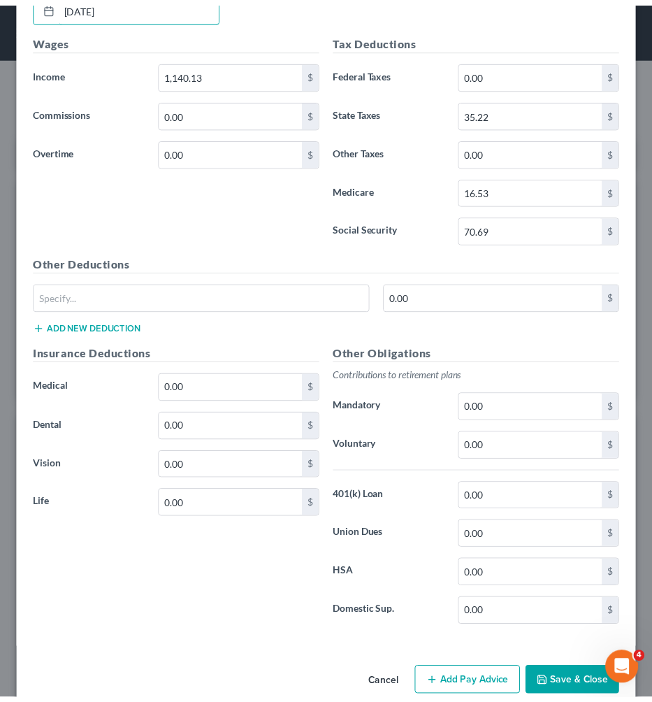
scroll to position [613, 0]
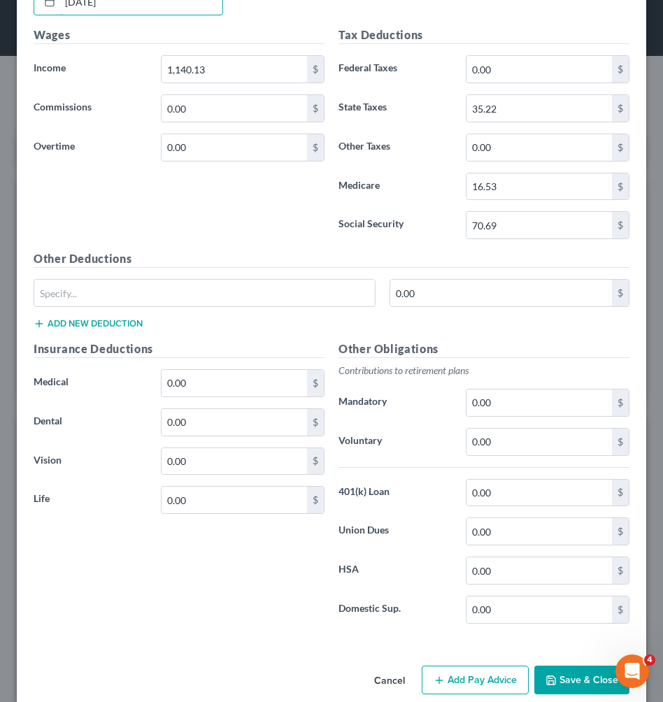
type input "[DATE]"
click at [547, 677] on icon "button" at bounding box center [550, 680] width 11 height 11
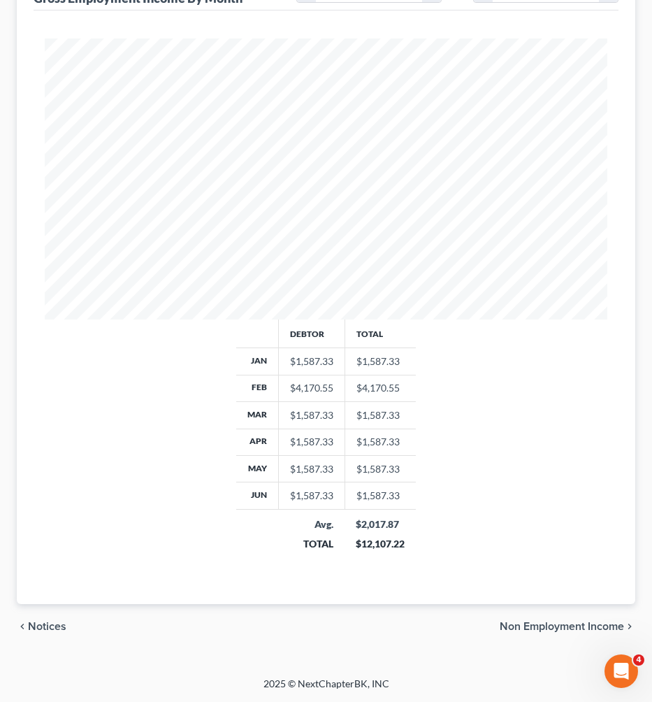
scroll to position [447, 0]
click at [559, 628] on span "Non Employment Income" at bounding box center [562, 626] width 124 height 11
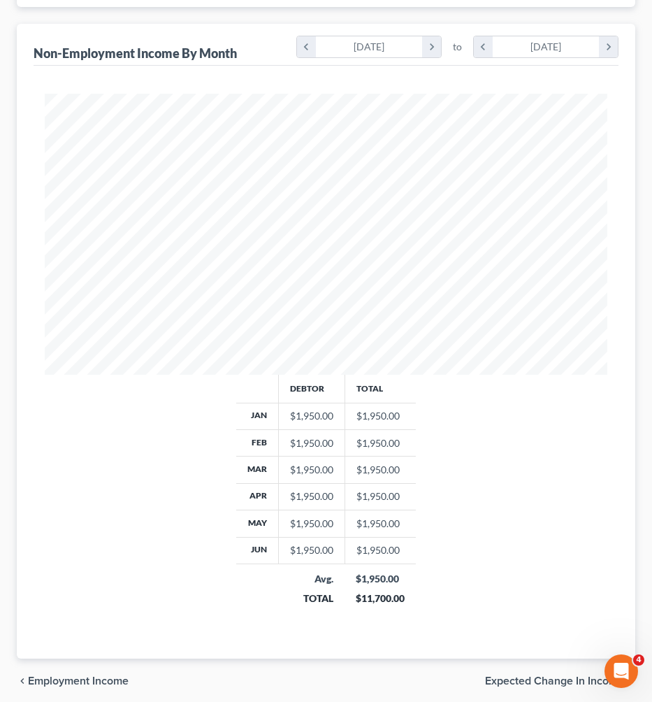
scroll to position [370, 0]
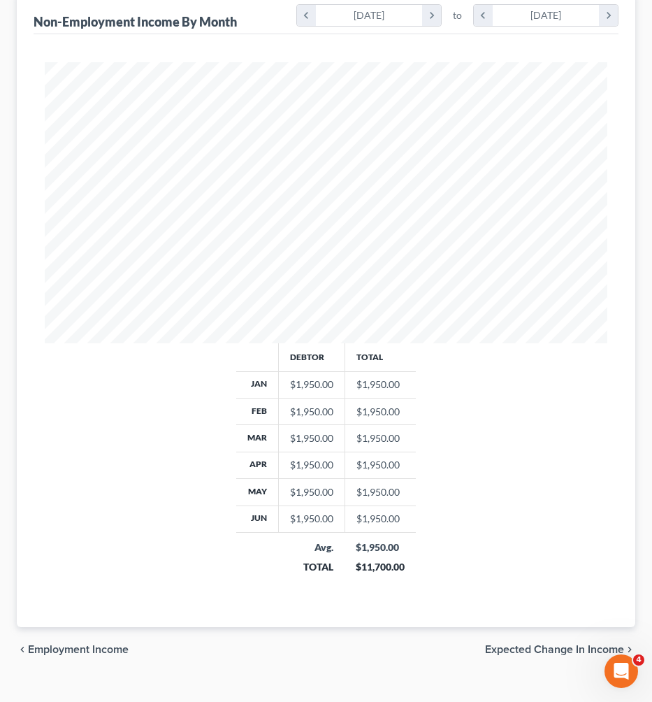
click at [545, 644] on span "Expected Change in Income" at bounding box center [554, 649] width 139 height 11
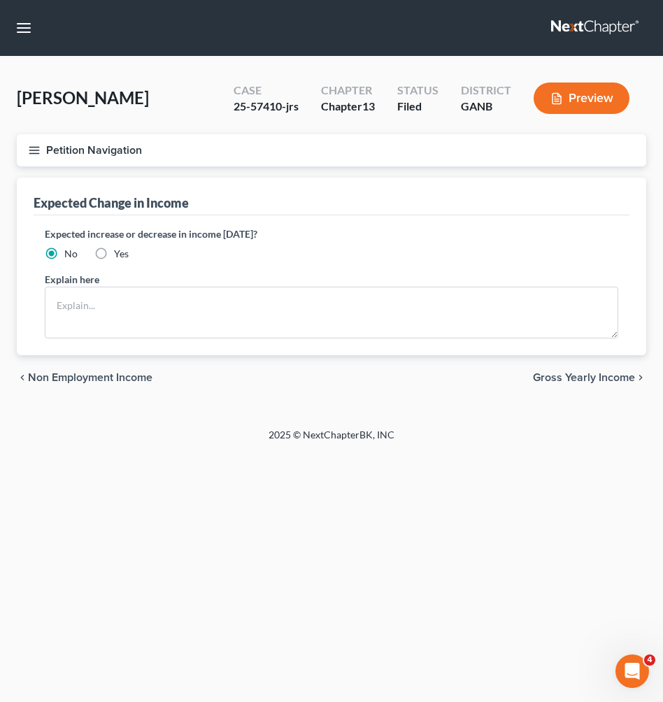
click at [573, 382] on span "Gross Yearly Income" at bounding box center [584, 377] width 102 height 11
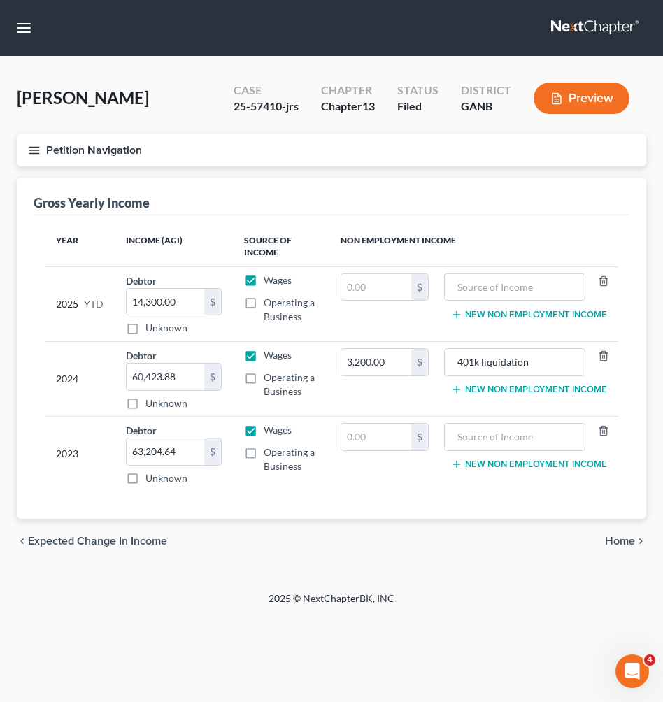
click at [625, 536] on span "Home" at bounding box center [620, 541] width 30 height 11
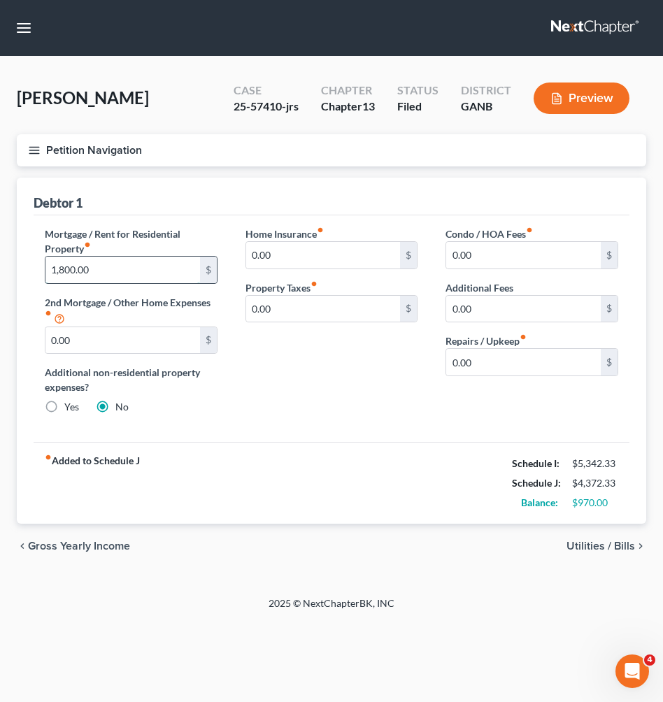
click at [156, 269] on input "1,800.00" at bounding box center [122, 270] width 155 height 27
click at [559, 99] on line "button" at bounding box center [557, 99] width 4 height 0
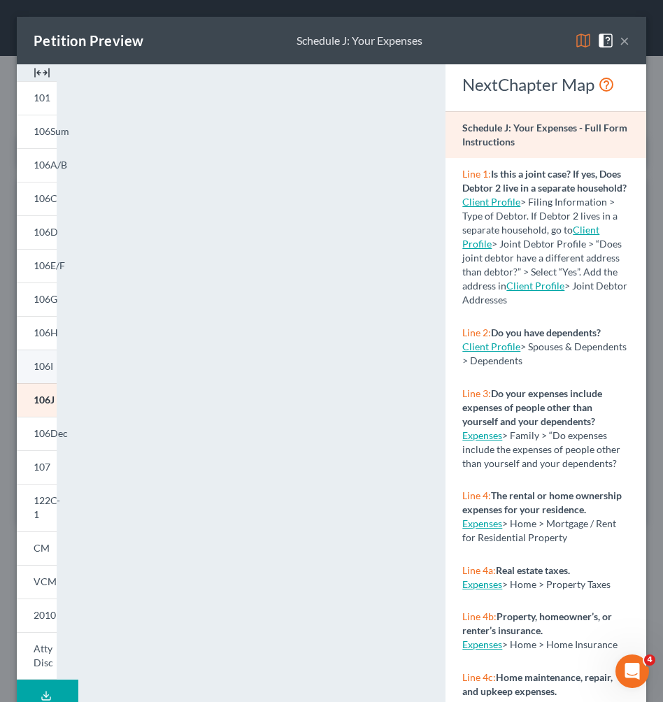
click at [44, 355] on link "106I" at bounding box center [37, 367] width 40 height 34
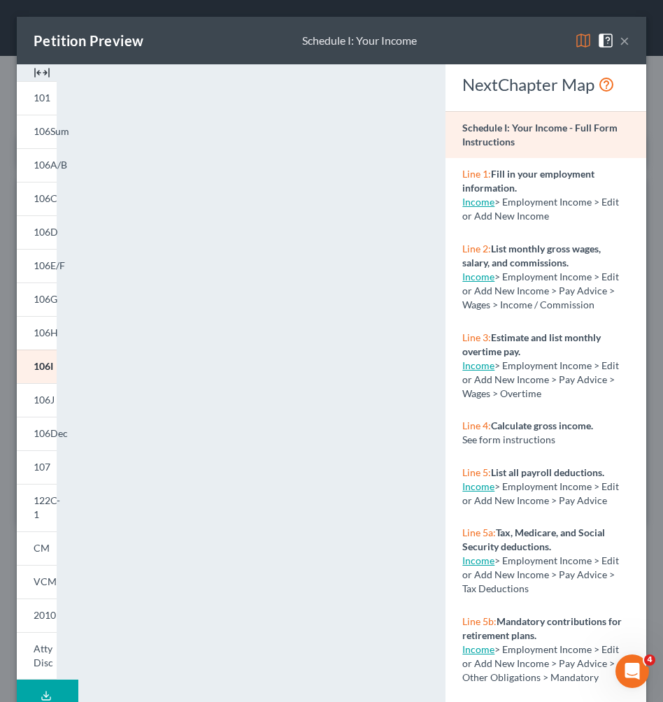
click at [620, 43] on button "×" at bounding box center [625, 40] width 10 height 17
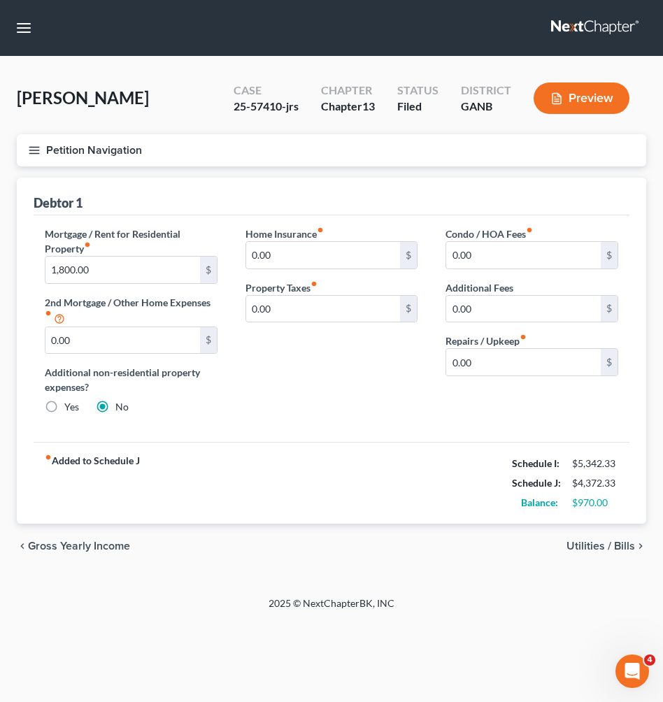
click at [108, 162] on button "Petition Navigation" at bounding box center [331, 150] width 629 height 32
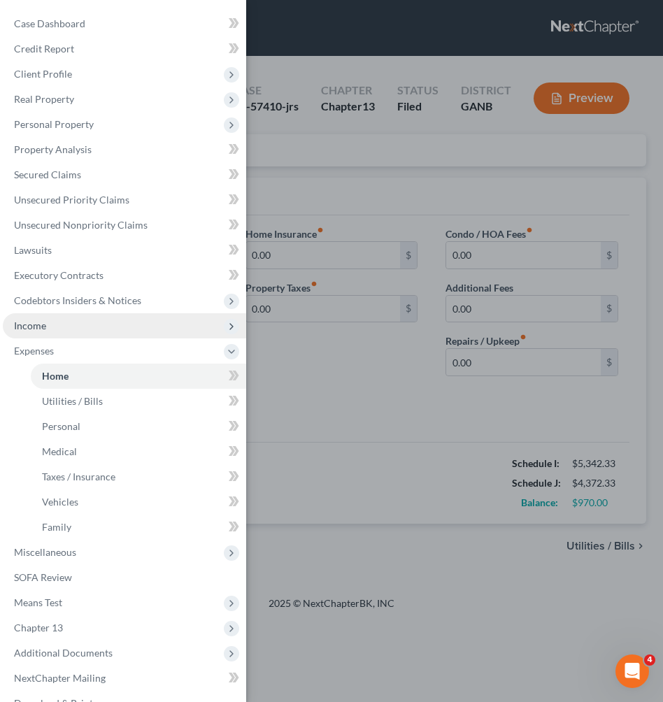
click at [76, 318] on span "Income" at bounding box center [124, 325] width 243 height 25
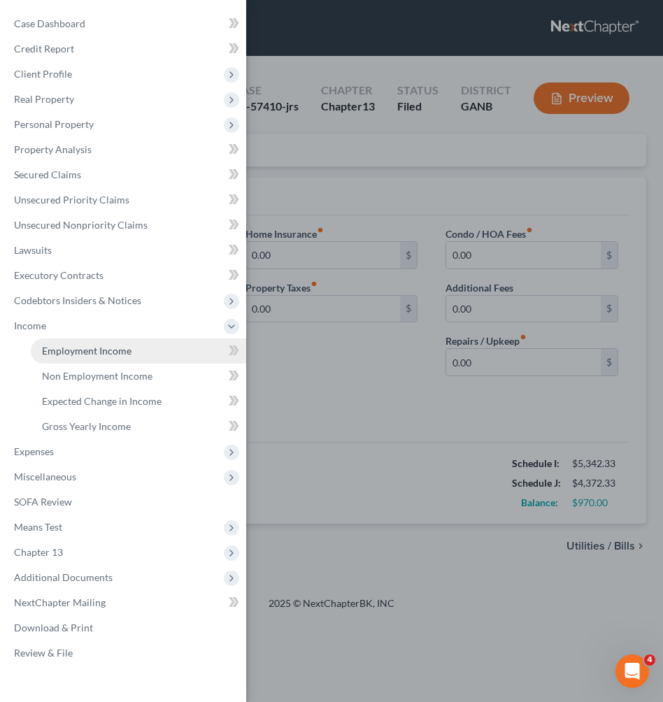
click at [80, 348] on span "Employment Income" at bounding box center [87, 351] width 90 height 12
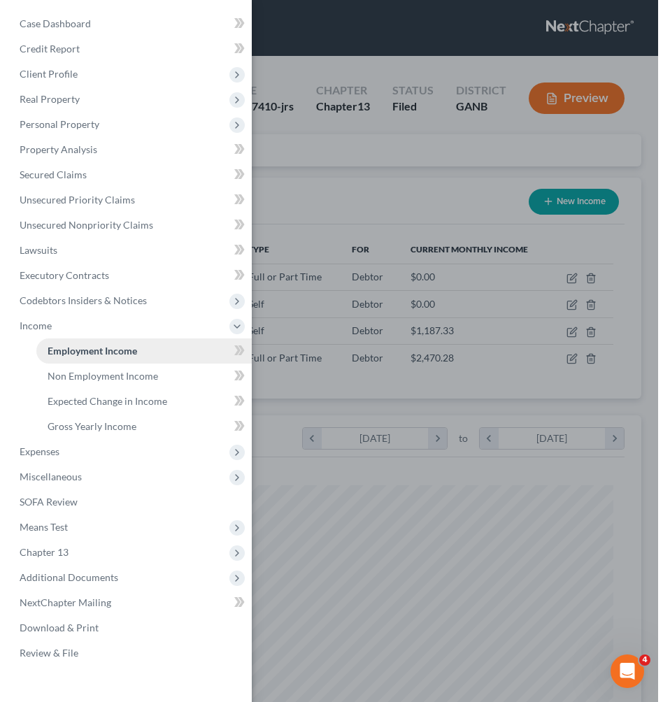
scroll to position [281, 591]
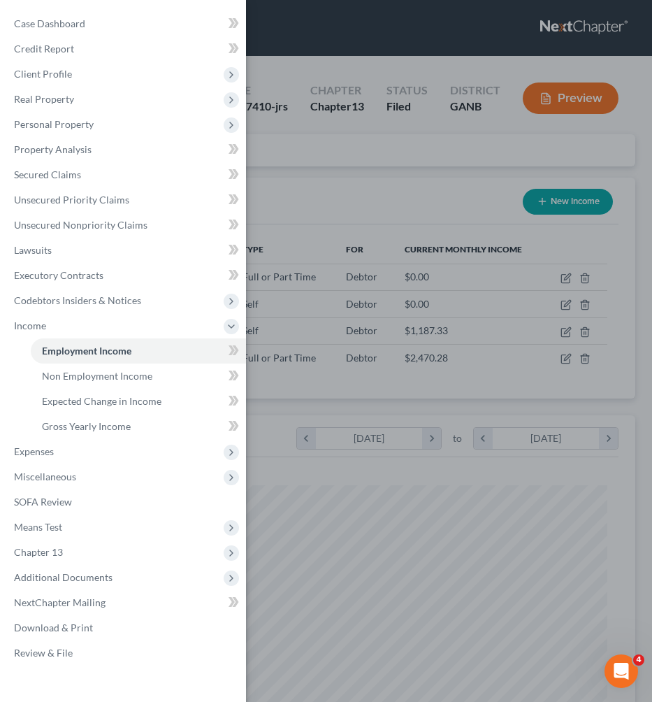
click at [355, 171] on div "Case Dashboard Payments Invoices Payments Payments Credit Report Client Profile" at bounding box center [326, 351] width 652 height 702
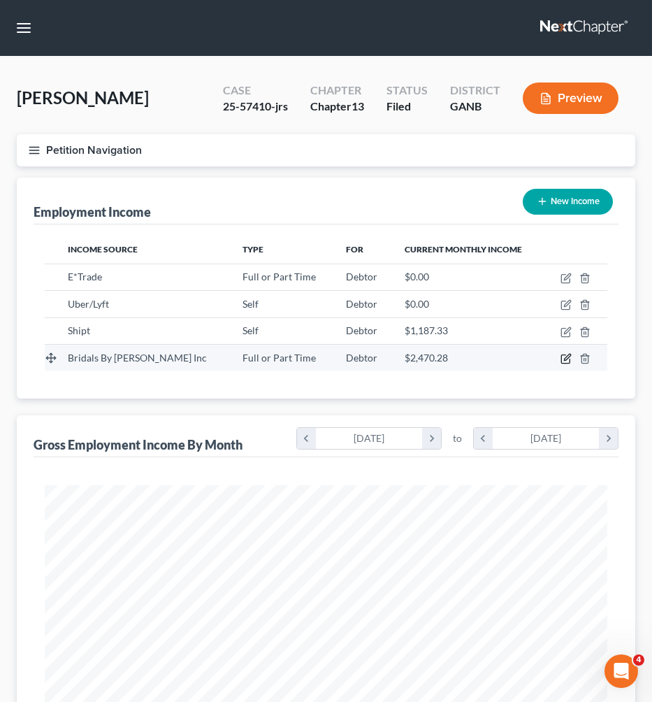
click at [568, 357] on icon "button" at bounding box center [567, 357] width 6 height 6
select select "0"
select select "10"
select select "2"
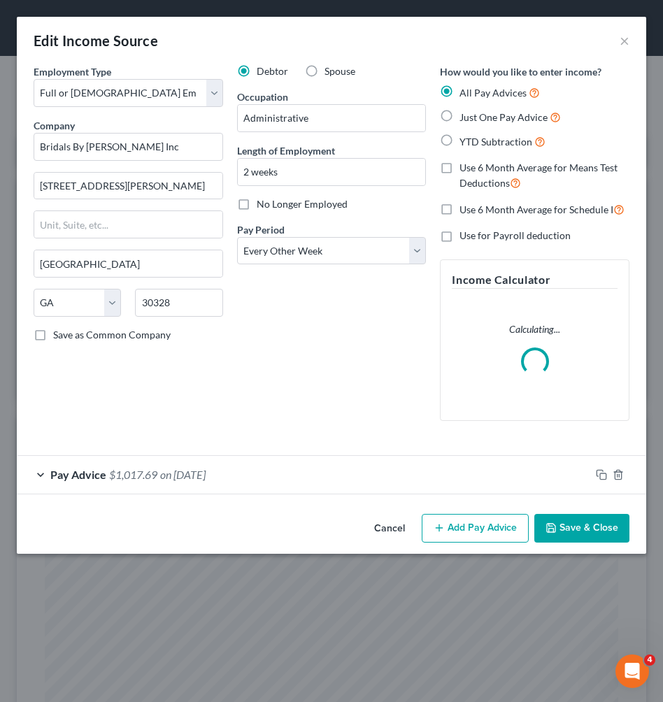
scroll to position [287, 601]
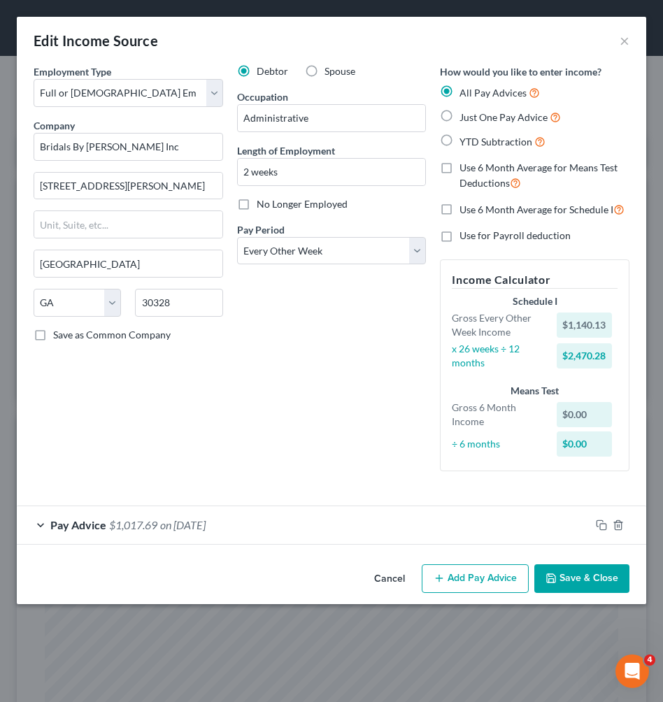
click at [388, 512] on div "Pay Advice $1,017.69 on [DATE]" at bounding box center [303, 524] width 573 height 37
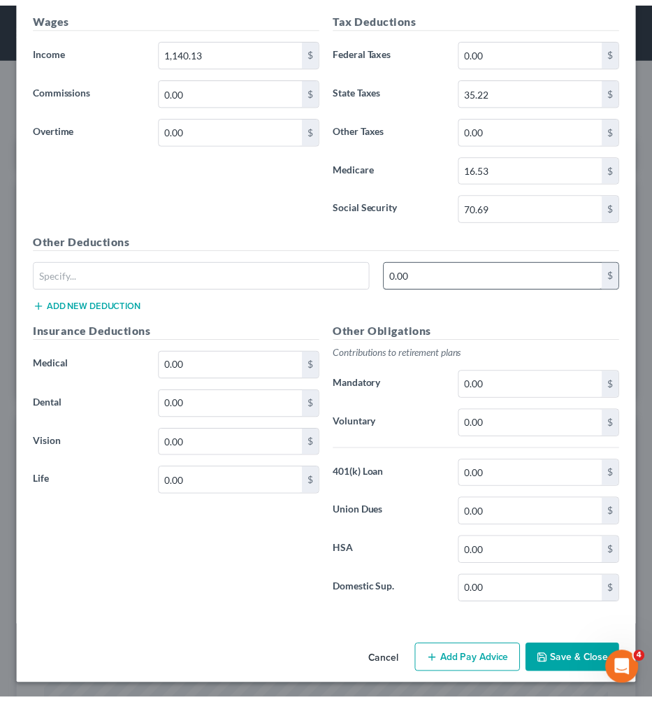
scroll to position [631, 0]
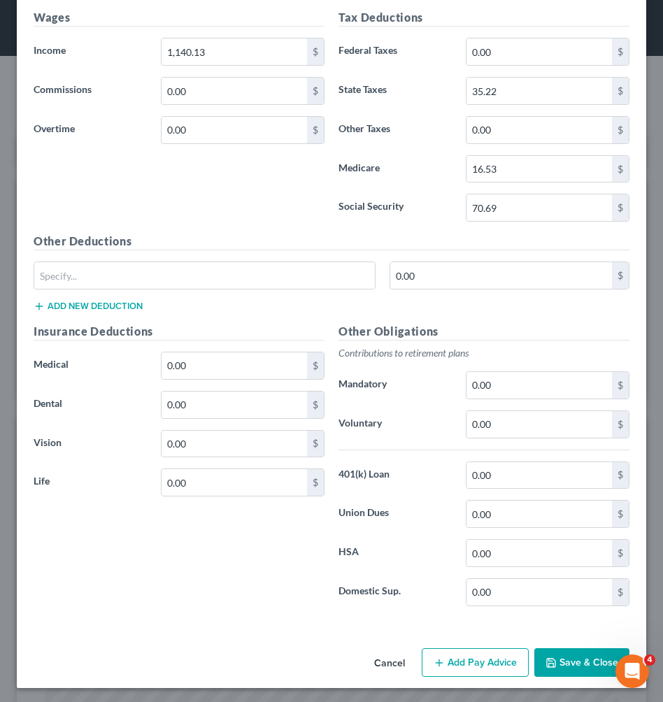
click at [560, 654] on button "Save & Close" at bounding box center [581, 662] width 95 height 29
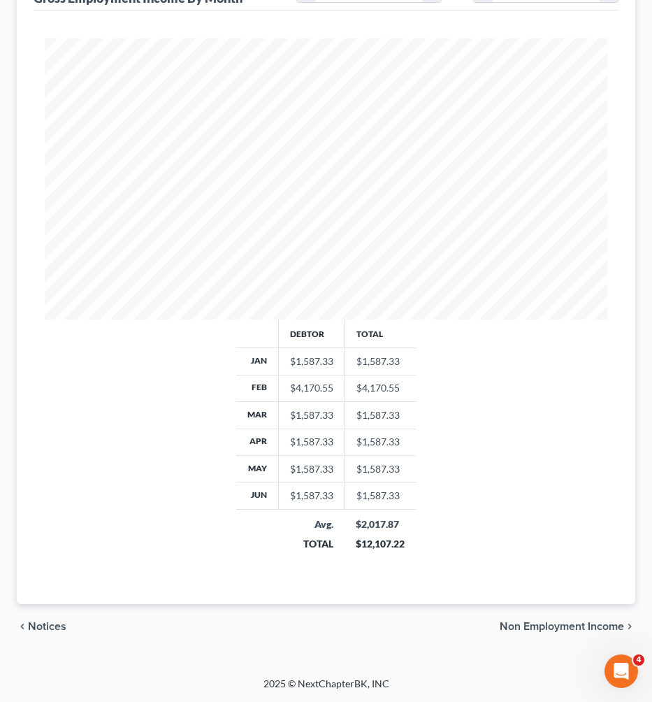
scroll to position [447, 0]
click at [559, 625] on span "Non Employment Income" at bounding box center [562, 626] width 124 height 11
click at [555, 624] on span "Expected Change in Income" at bounding box center [554, 626] width 139 height 11
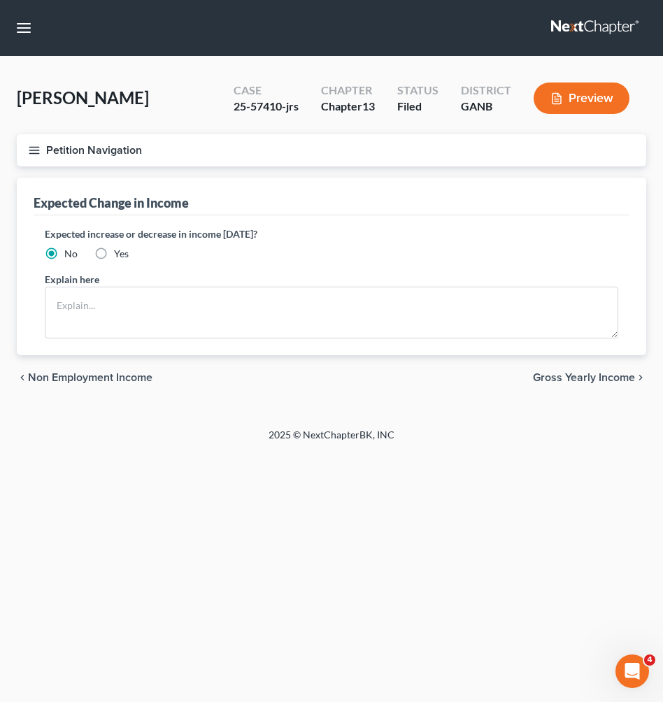
click at [585, 379] on span "Gross Yearly Income" at bounding box center [584, 377] width 102 height 11
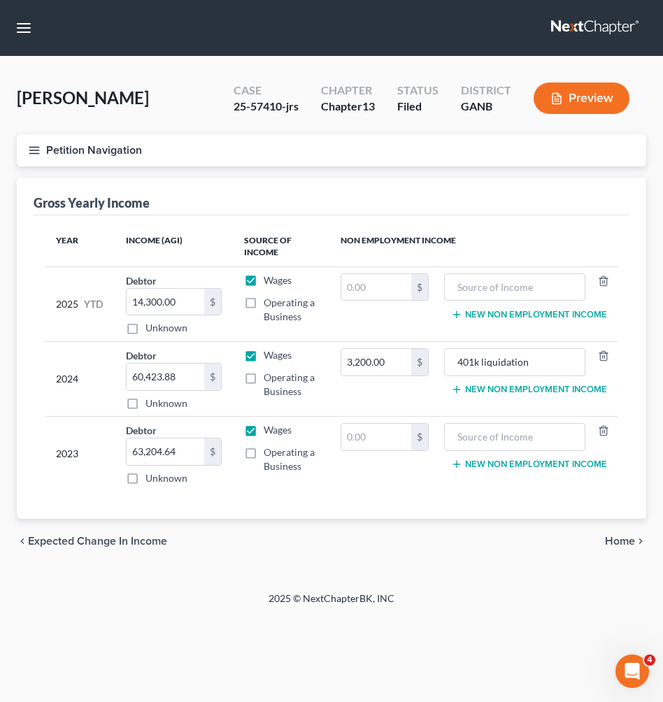
click at [614, 539] on span "Home" at bounding box center [620, 541] width 30 height 11
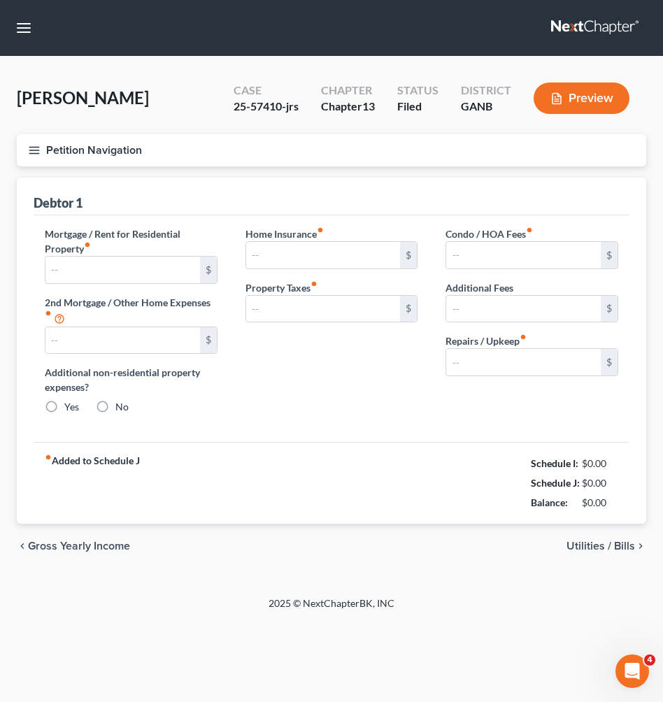
type input "1,800.00"
type input "0.00"
radio input "true"
type input "0.00"
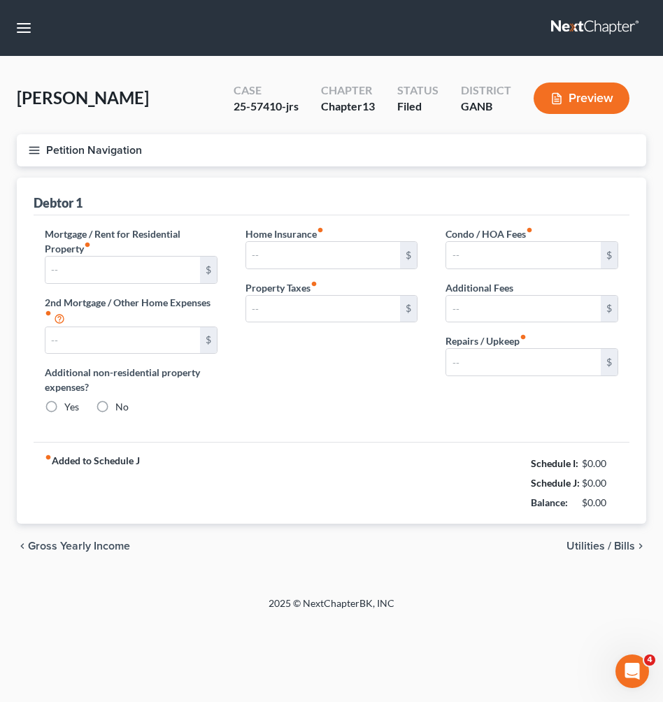
type input "0.00"
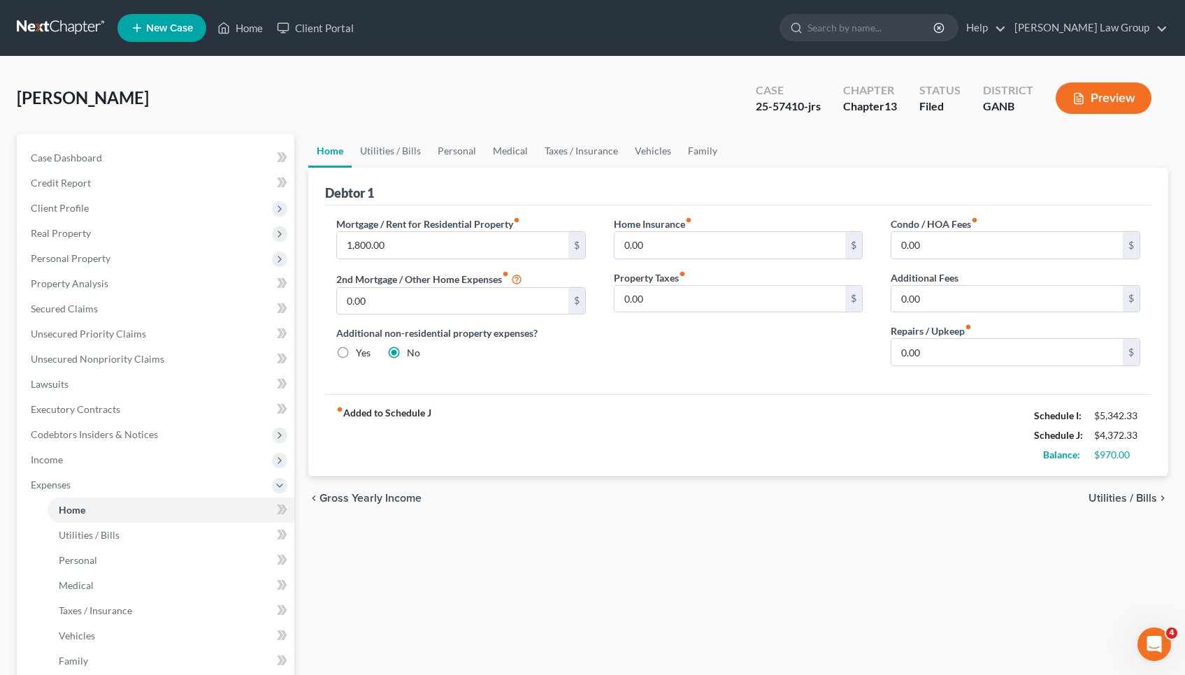
click at [662, 102] on div "25-57410-jrs" at bounding box center [788, 107] width 65 height 16
copy div "57410"
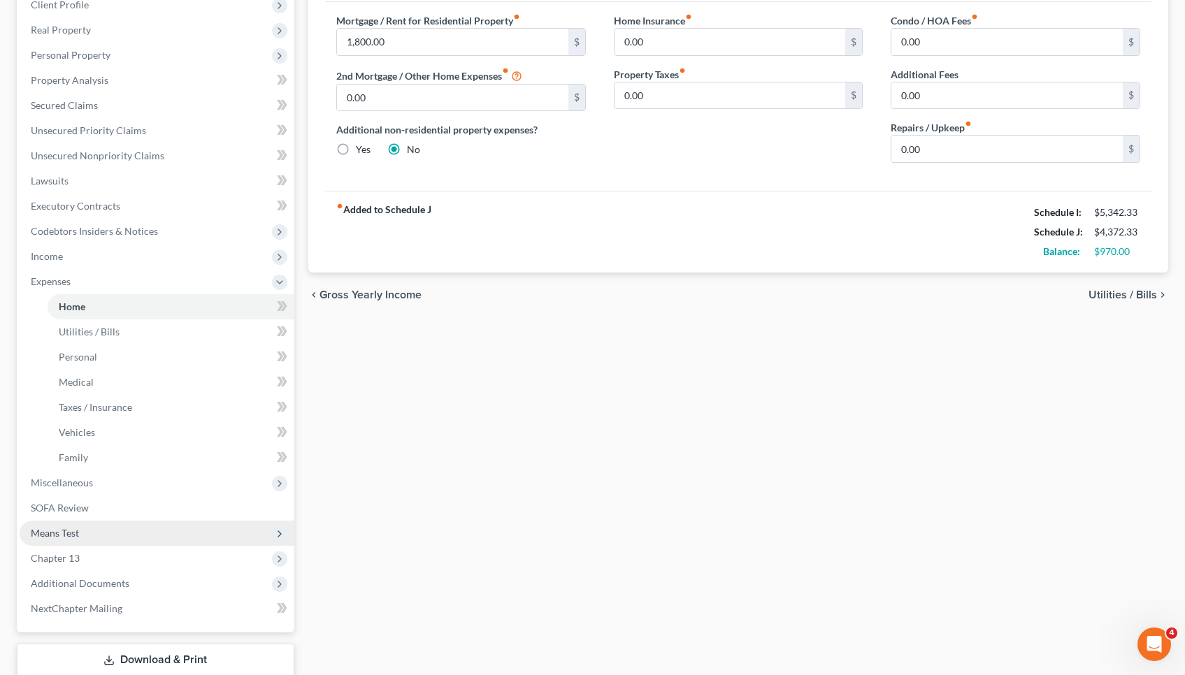
scroll to position [231, 0]
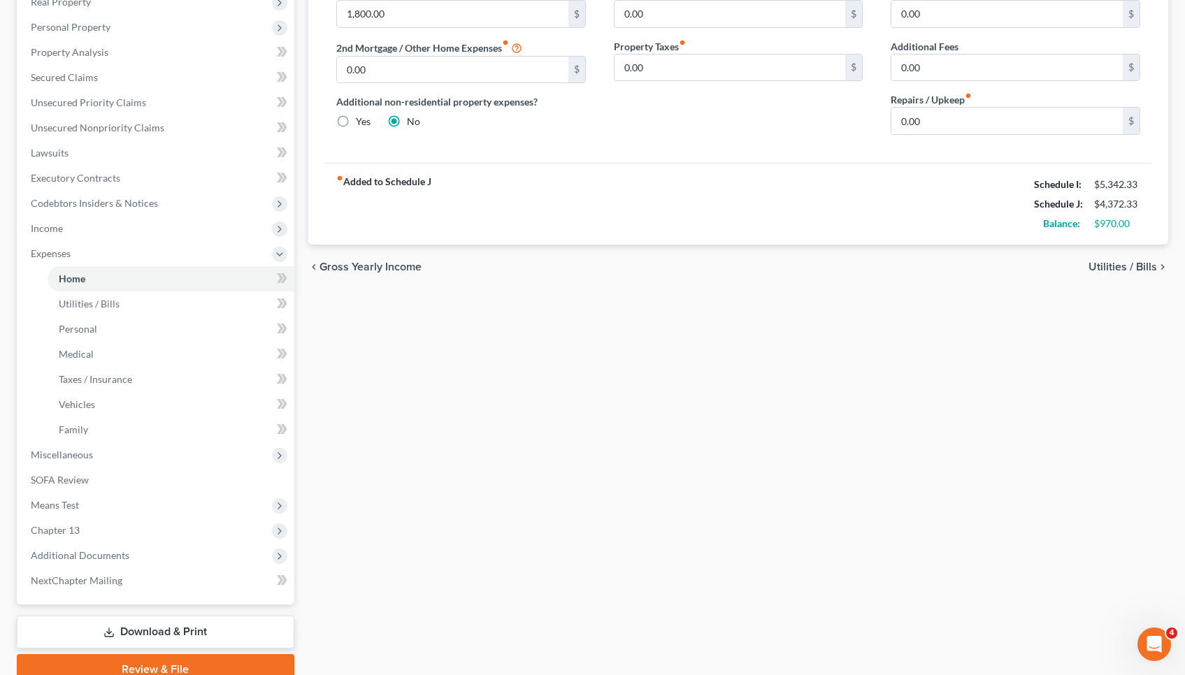
click at [173, 630] on link "Download & Print" at bounding box center [156, 632] width 278 height 33
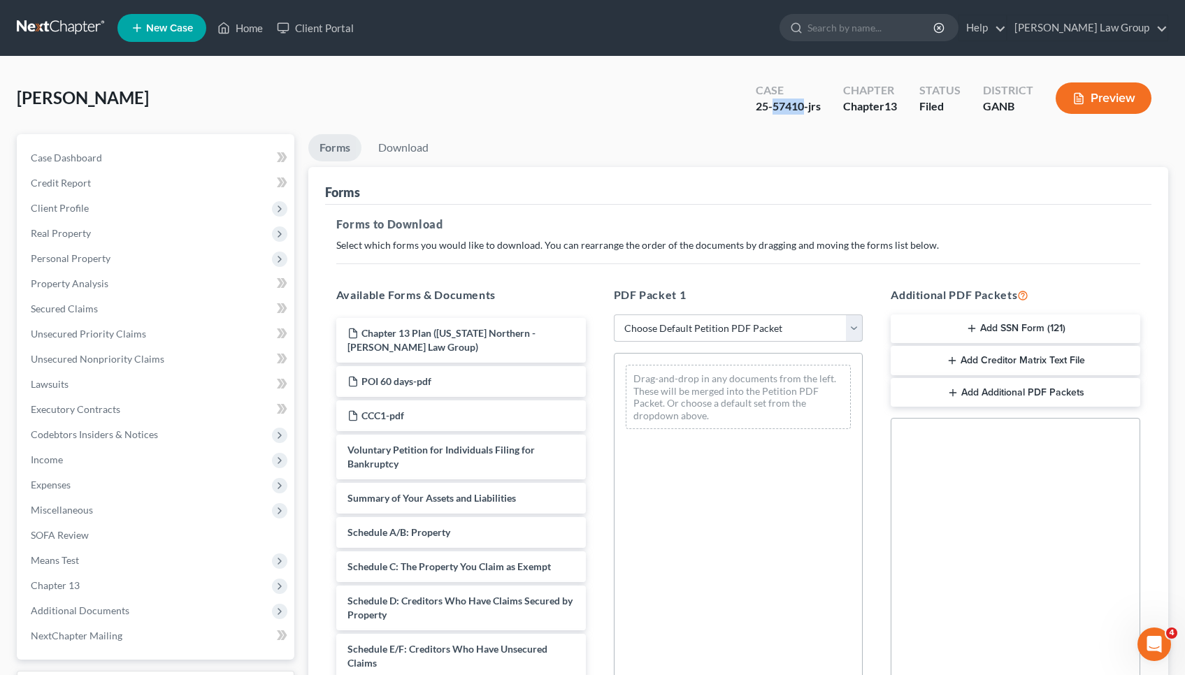
select select "2"
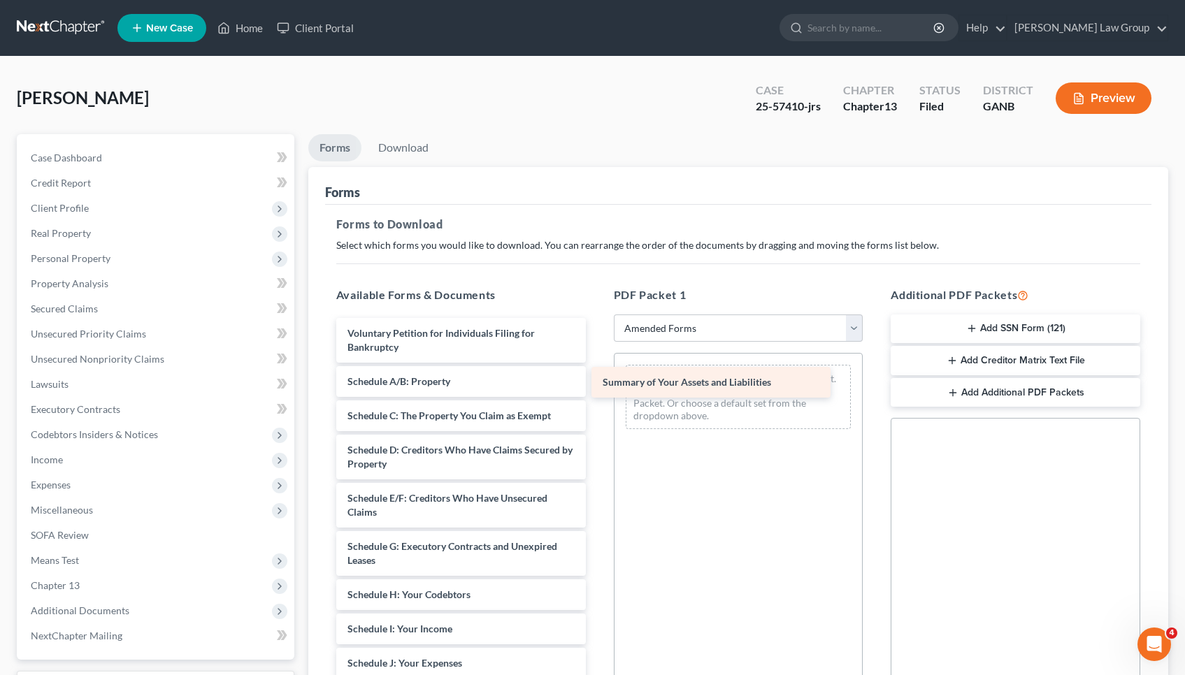
drag, startPoint x: 485, startPoint y: 379, endPoint x: 742, endPoint y: 382, distance: 256.6
click at [597, 382] on div "Summary of Your Assets and Liabilities Voluntary Petition for Individuals Filin…" at bounding box center [461, 639] width 272 height 643
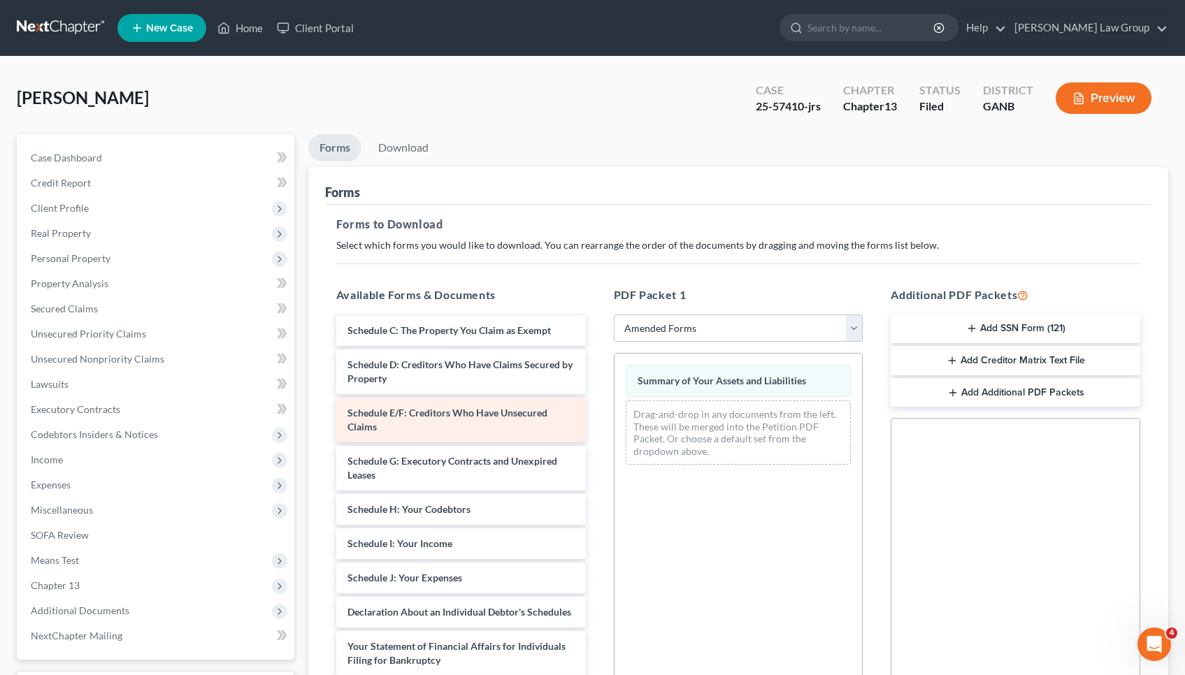
scroll to position [126, 0]
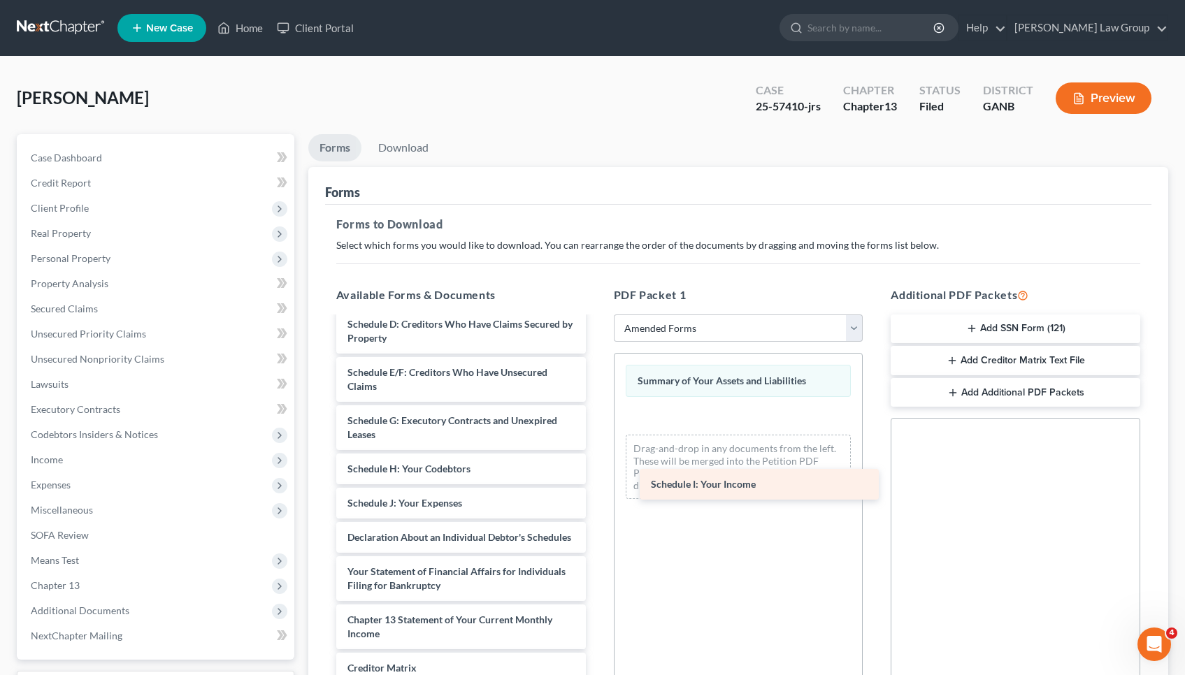
drag, startPoint x: 469, startPoint y: 504, endPoint x: 771, endPoint y: 486, distance: 303.3
click at [597, 486] on div "Schedule I: Your Income Voluntary Petition for Individuals Filing for Bankruptc…" at bounding box center [461, 496] width 272 height 608
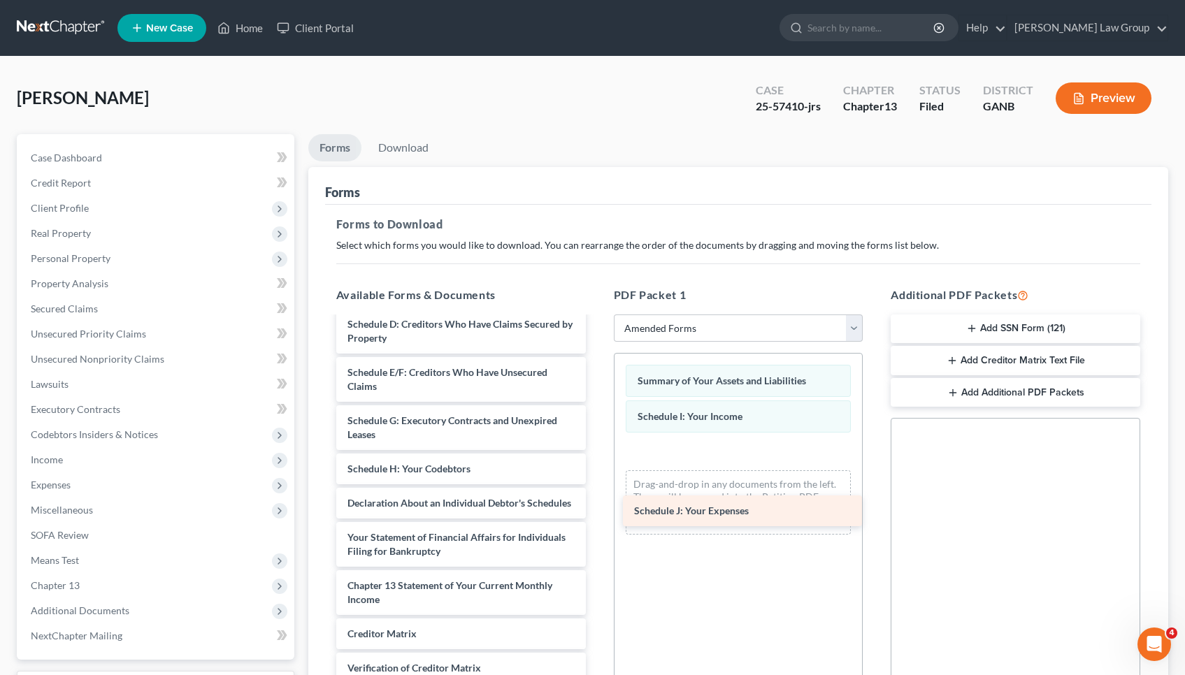
drag, startPoint x: 405, startPoint y: 507, endPoint x: 692, endPoint y: 515, distance: 286.8
click at [597, 515] on div "Schedule J: Your Expenses Voluntary Petition for Individuals Filing for Bankrup…" at bounding box center [461, 479] width 272 height 574
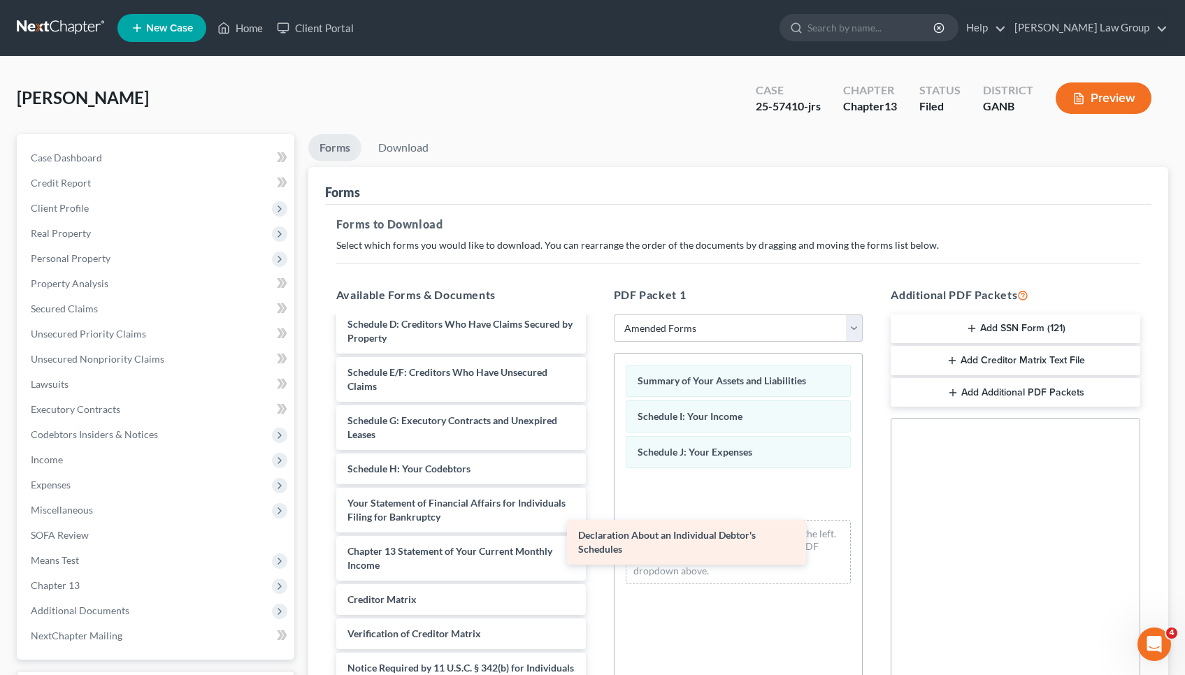
drag, startPoint x: 450, startPoint y: 517, endPoint x: 685, endPoint y: 550, distance: 237.2
click at [597, 550] on div "Declaration About an Individual Debtor's Schedules Voluntary Petition for Indiv…" at bounding box center [461, 462] width 272 height 540
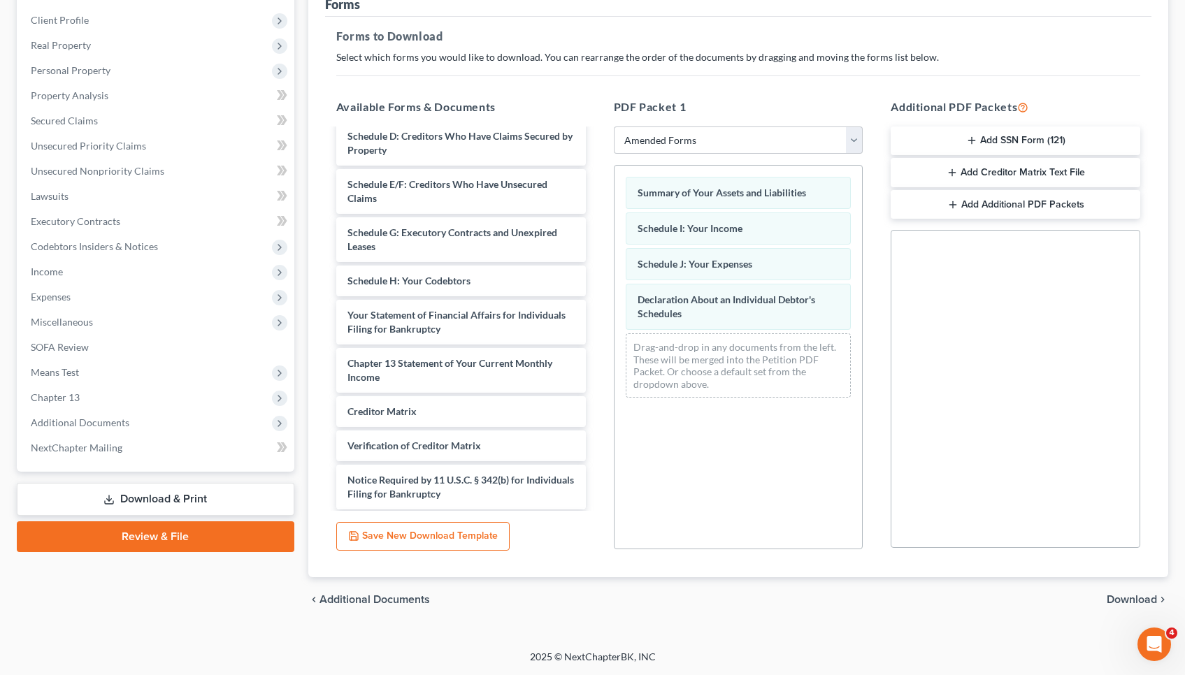
click at [662, 602] on span "Download" at bounding box center [1132, 599] width 50 height 11
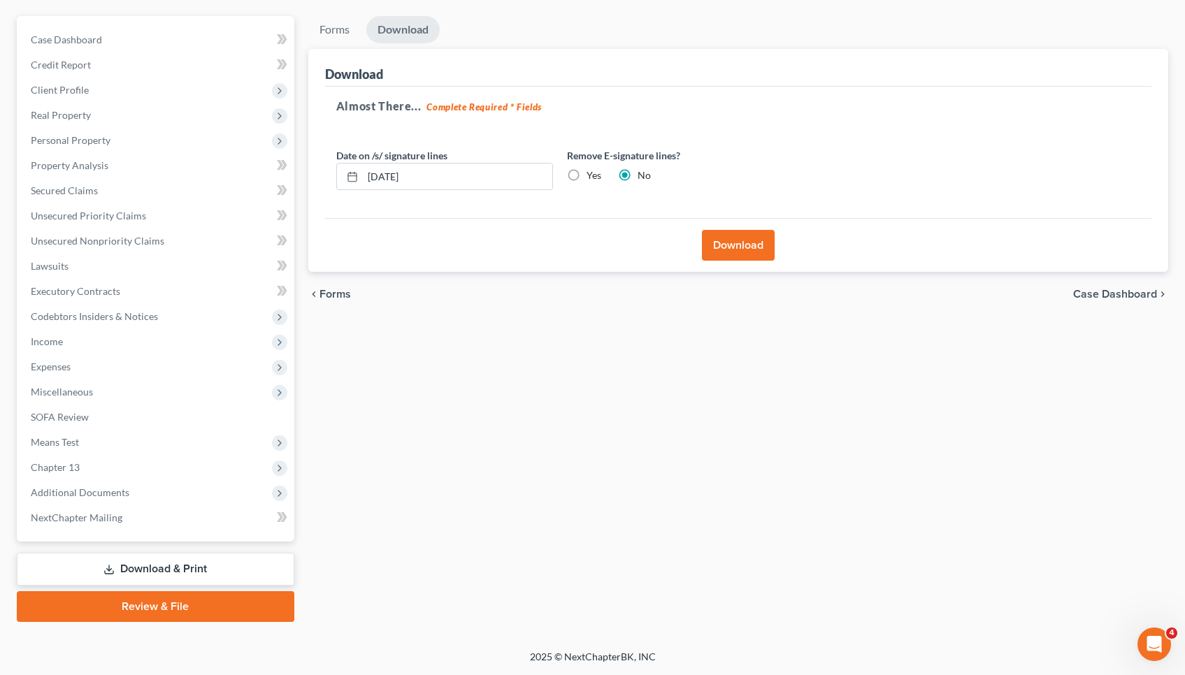
scroll to position [118, 0]
click at [662, 250] on button "Download" at bounding box center [738, 245] width 73 height 31
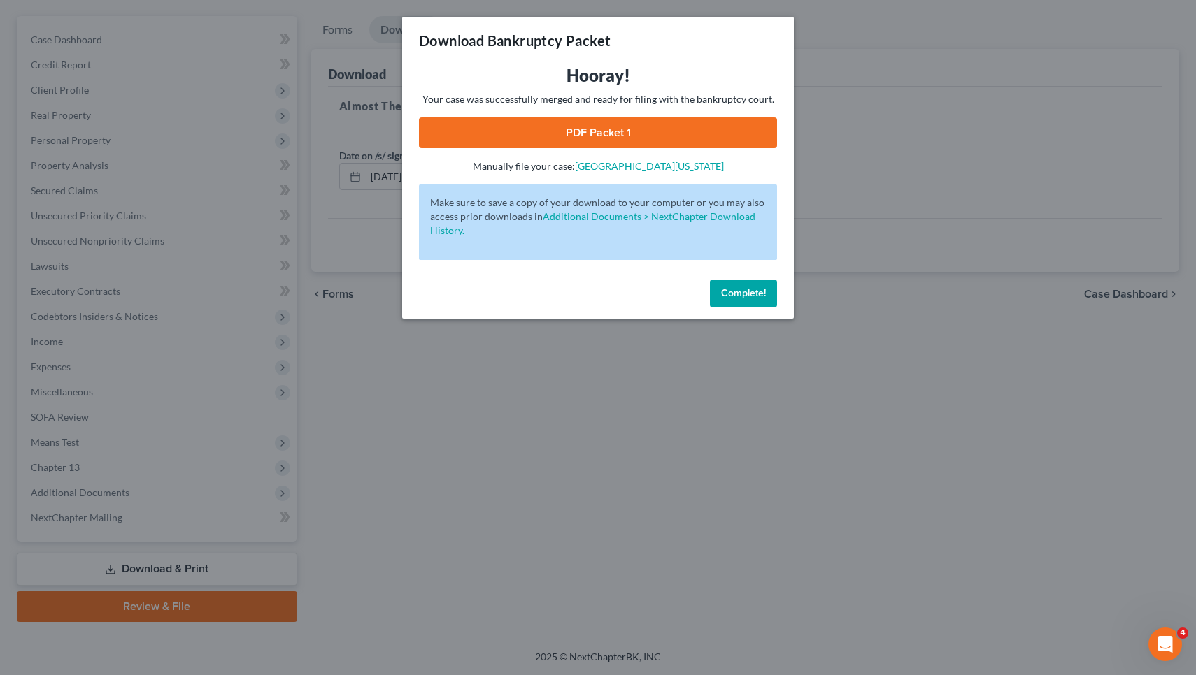
click at [662, 132] on link "PDF Packet 1" at bounding box center [598, 132] width 358 height 31
click at [662, 298] on span "Complete!" at bounding box center [743, 293] width 45 height 12
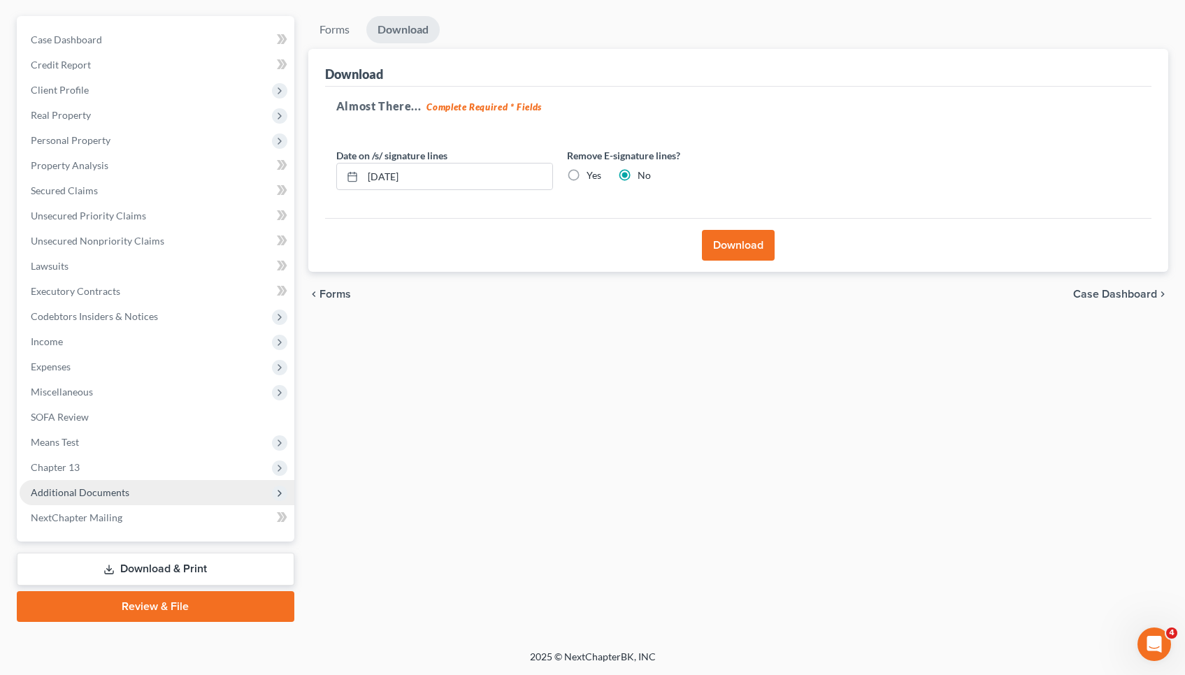
click at [186, 489] on span "Additional Documents" at bounding box center [157, 492] width 275 height 25
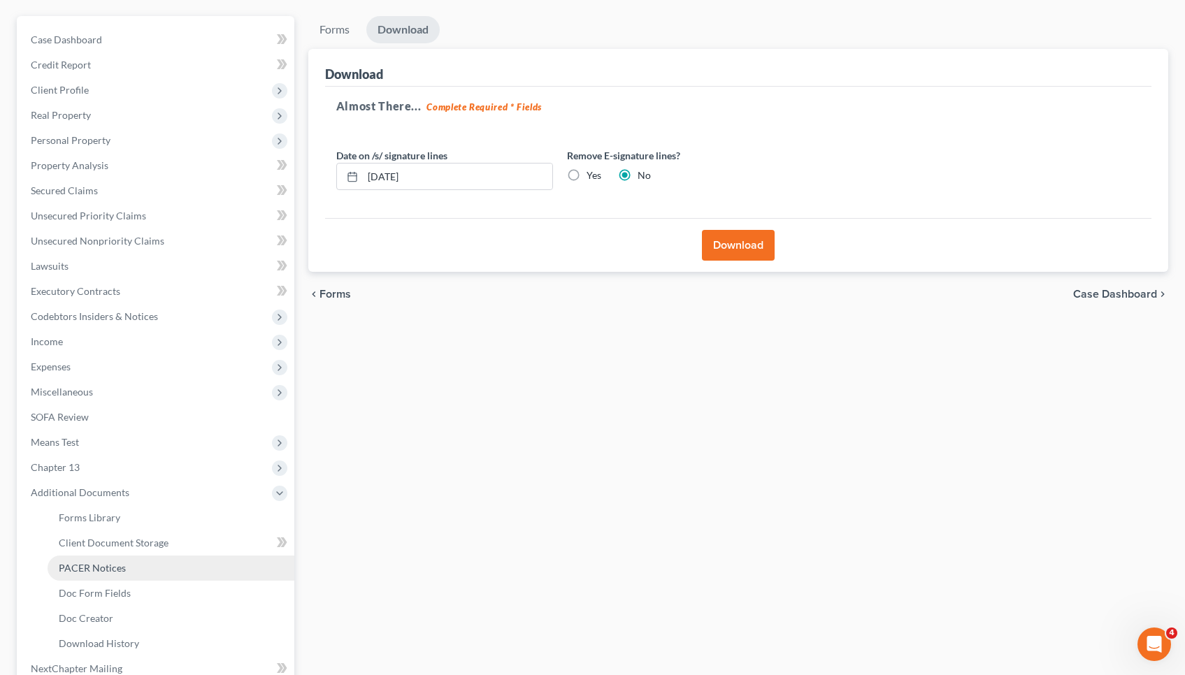
click at [162, 564] on link "PACER Notices" at bounding box center [171, 568] width 247 height 25
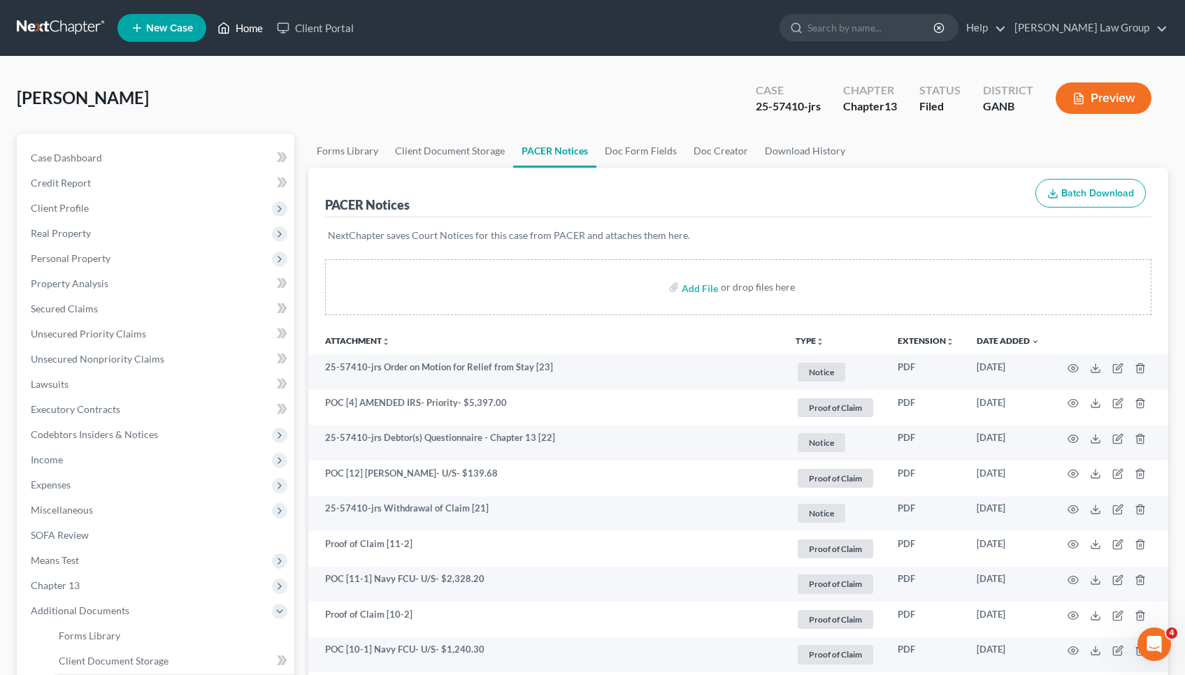
click at [242, 30] on link "Home" at bounding box center [239, 27] width 59 height 25
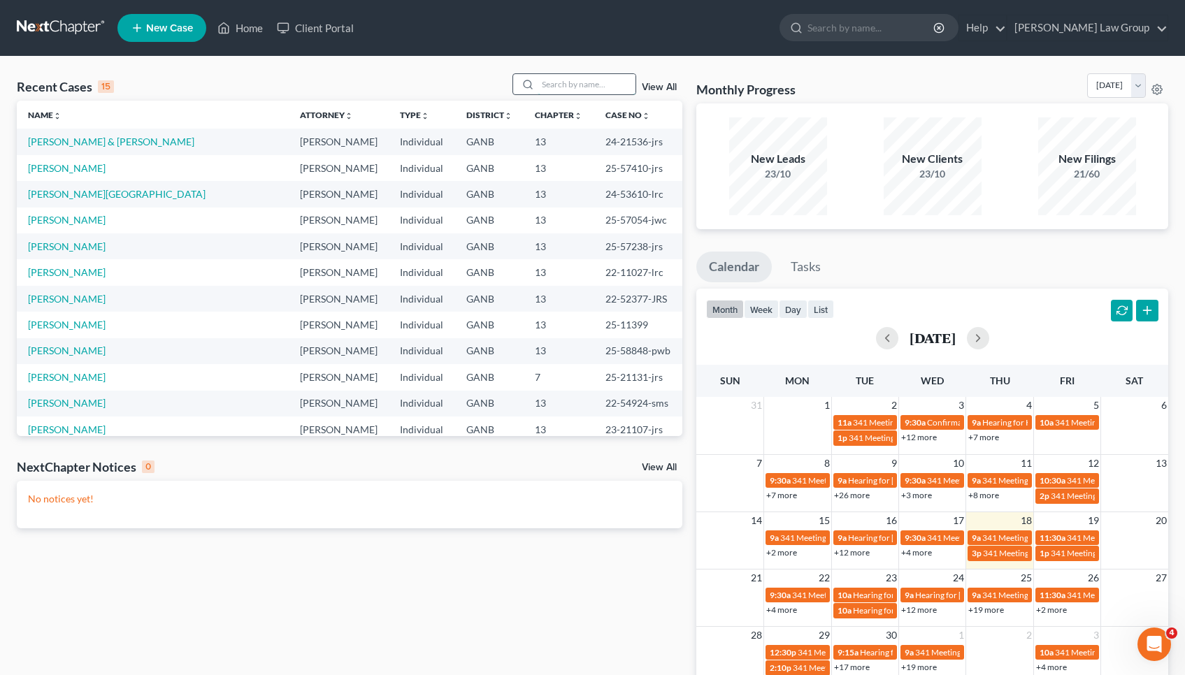
click at [578, 85] on input "search" at bounding box center [587, 84] width 98 height 20
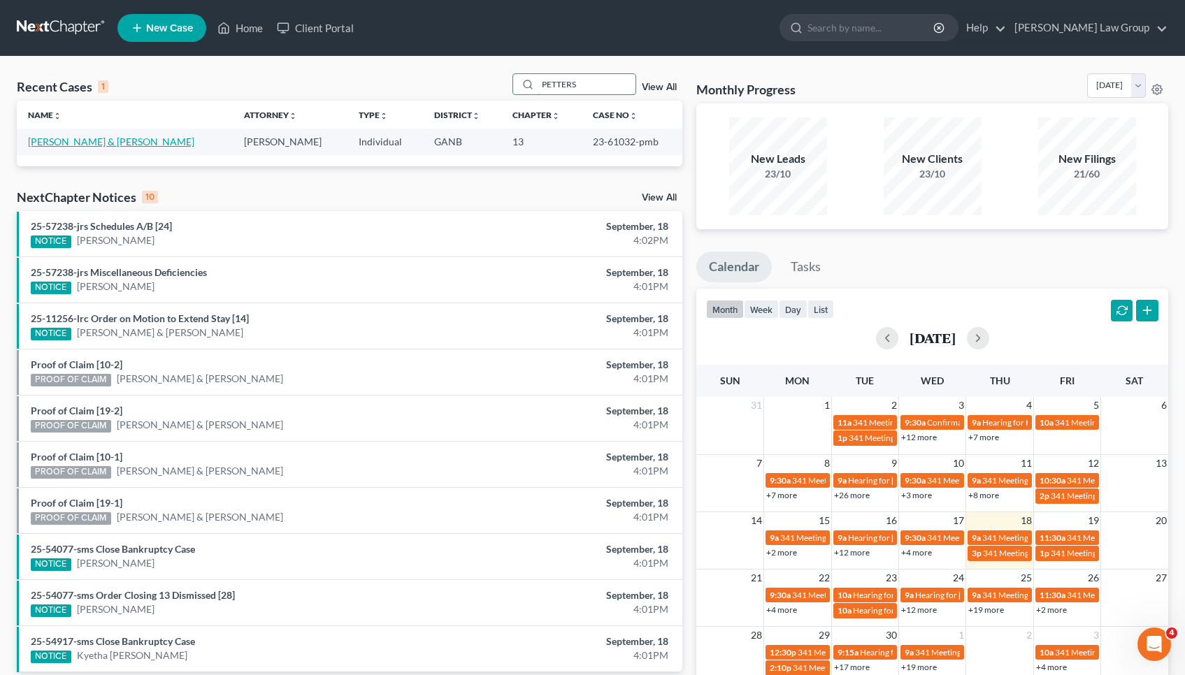
type input "PETTERS"
click at [65, 141] on link "[PERSON_NAME] & [PERSON_NAME]" at bounding box center [111, 142] width 166 height 12
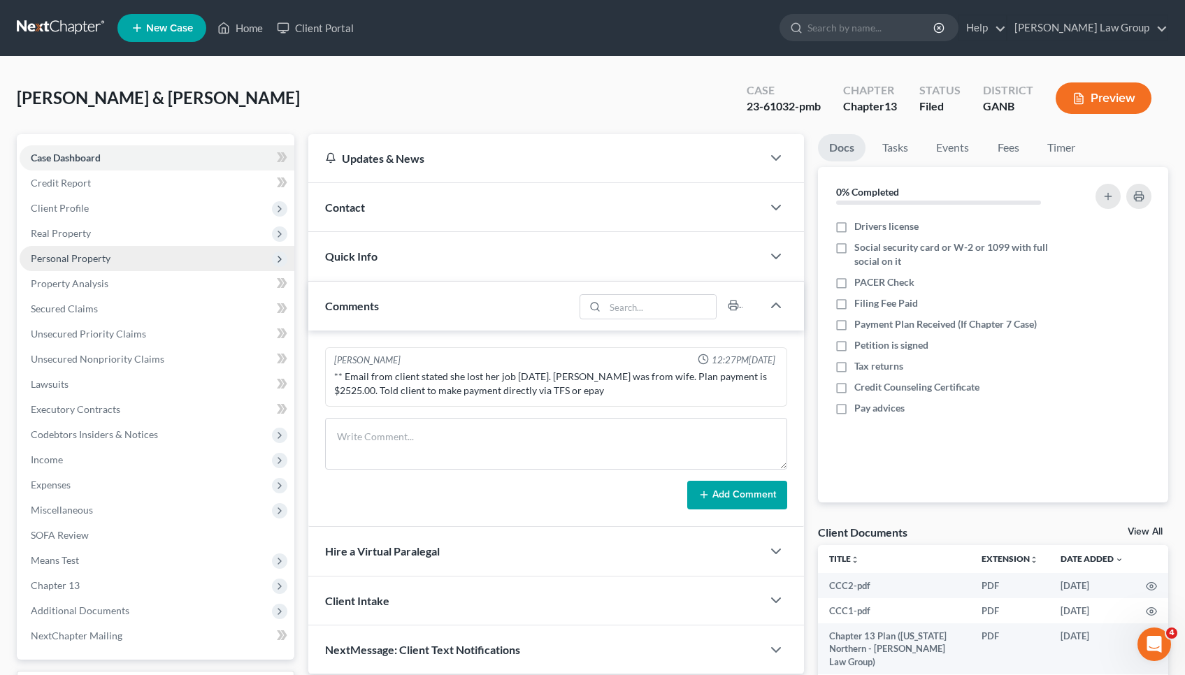
click at [71, 268] on span "Personal Property" at bounding box center [157, 258] width 275 height 25
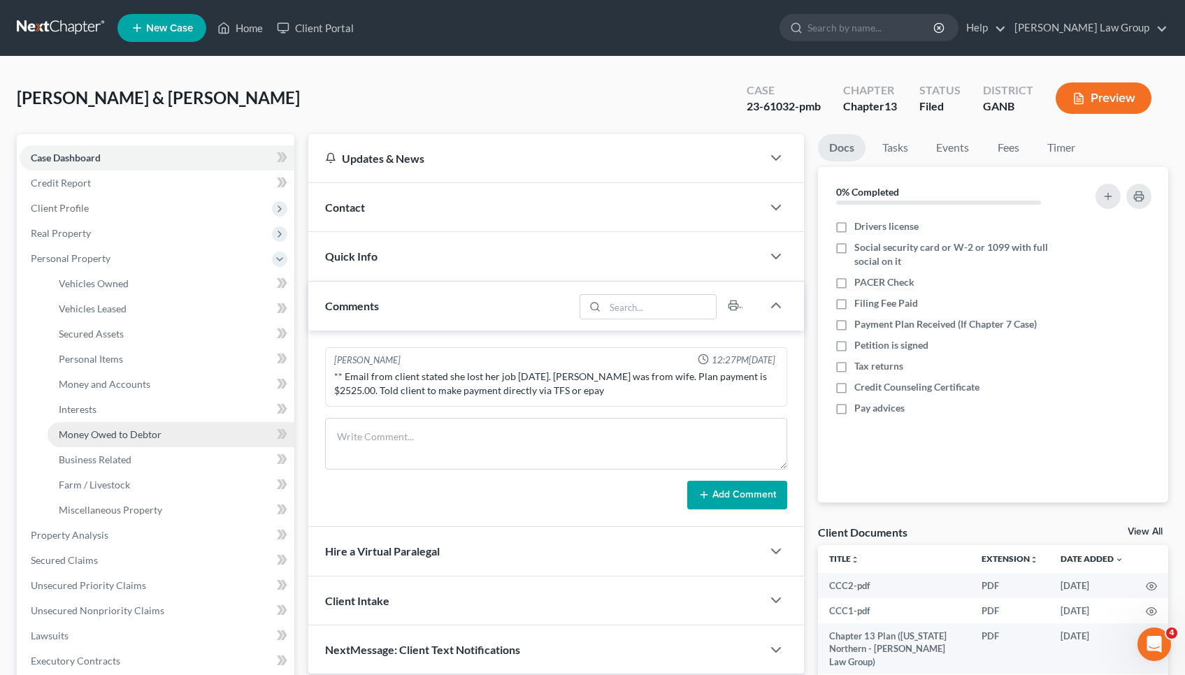
click at [108, 440] on span "Money Owed to Debtor" at bounding box center [110, 435] width 103 height 12
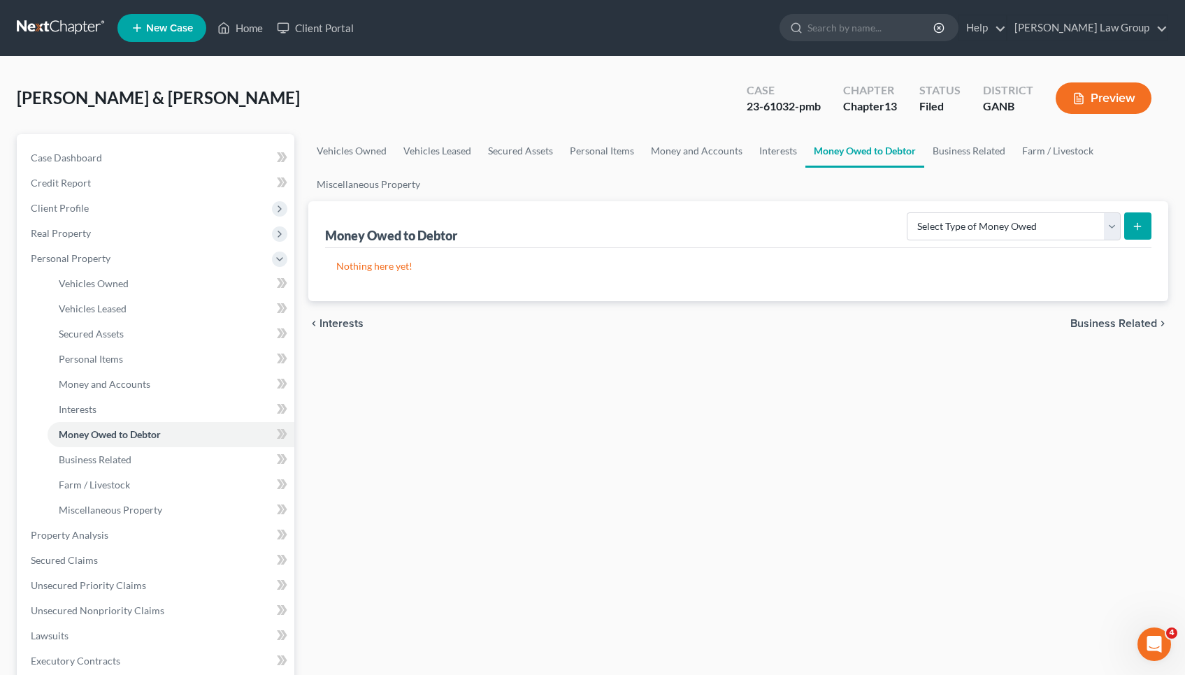
click at [345, 323] on span "Interests" at bounding box center [342, 323] width 44 height 11
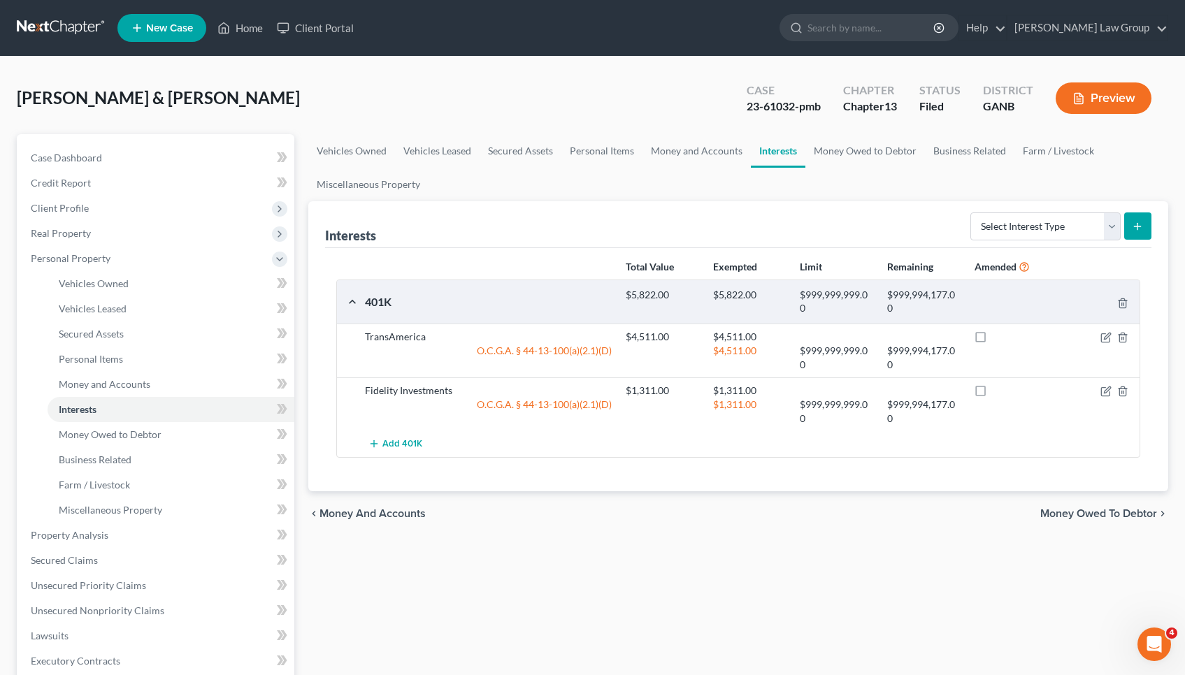
click at [662, 508] on span "Money Owed to Debtor" at bounding box center [1099, 513] width 117 height 11
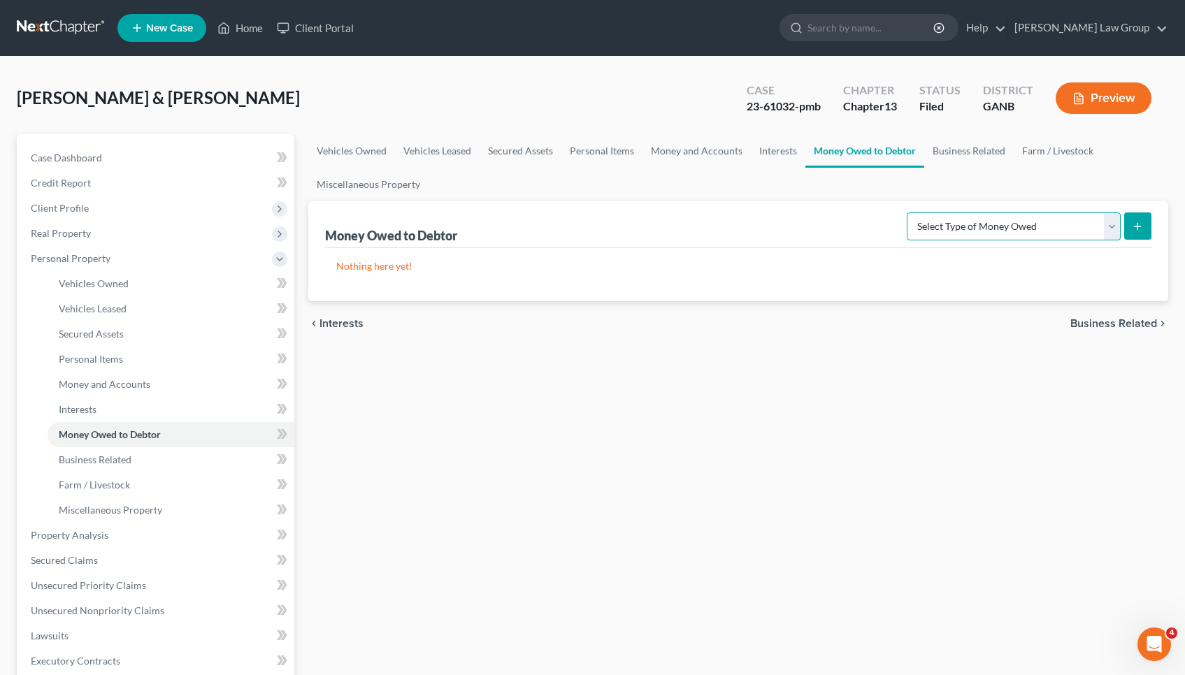
select select "other_contingent_and_unliquidated_claims"
click at [662, 155] on link "Money and Accounts" at bounding box center [697, 151] width 108 height 34
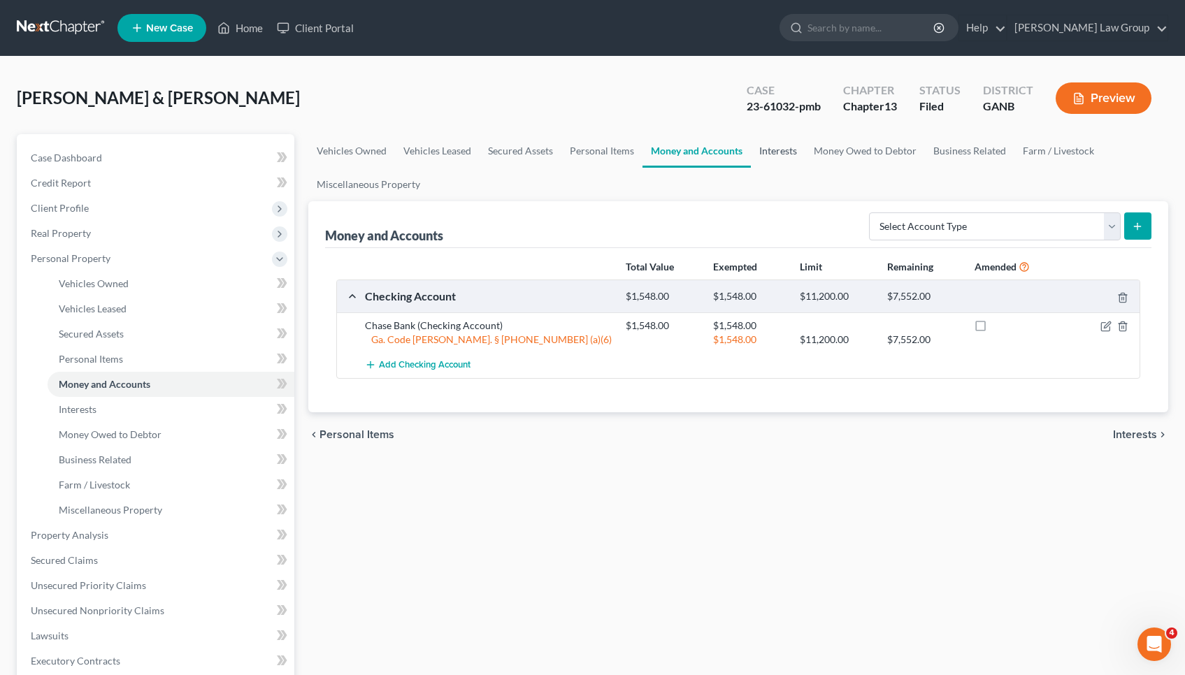
click at [662, 150] on link "Interests" at bounding box center [778, 151] width 55 height 34
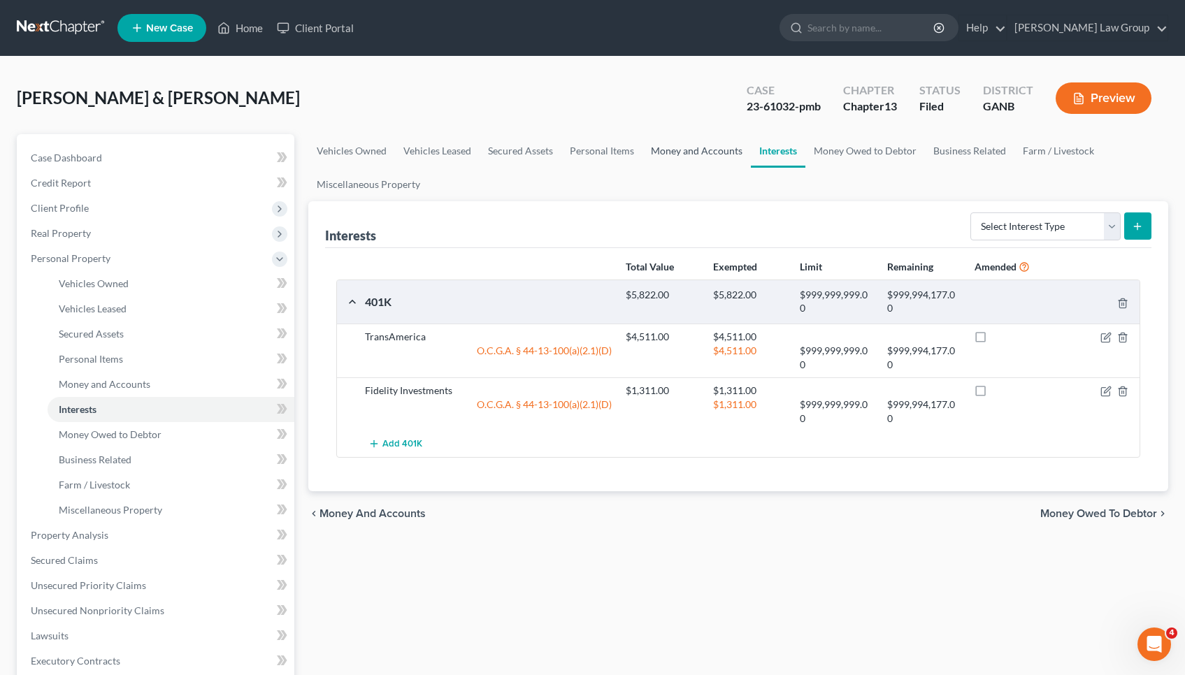
click at [662, 153] on link "Money and Accounts" at bounding box center [697, 151] width 108 height 34
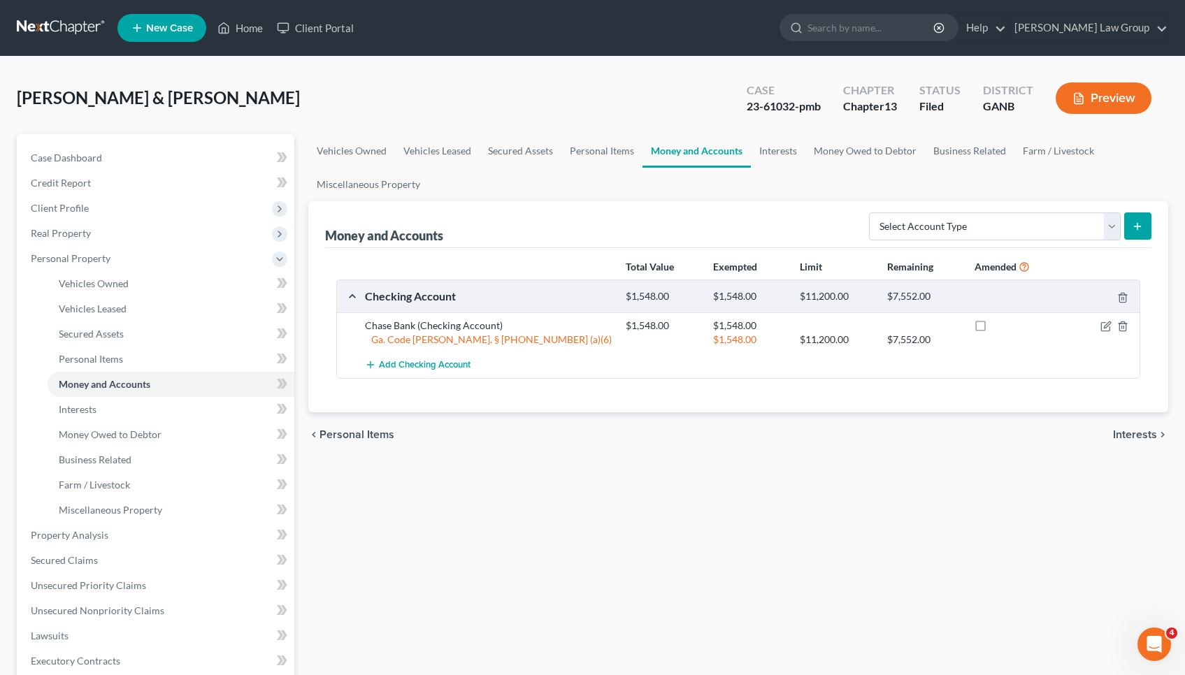
click at [662, 208] on div "Select Account Type Brokerage Cash on Hand Certificates of Deposit Checking Acc…" at bounding box center [1008, 225] width 288 height 37
click at [662, 210] on div "Select Account Type Brokerage Cash on Hand Certificates of Deposit Checking Acc…" at bounding box center [1008, 225] width 288 height 37
select select "other"
click at [662, 229] on icon "submit" at bounding box center [1137, 226] width 11 height 11
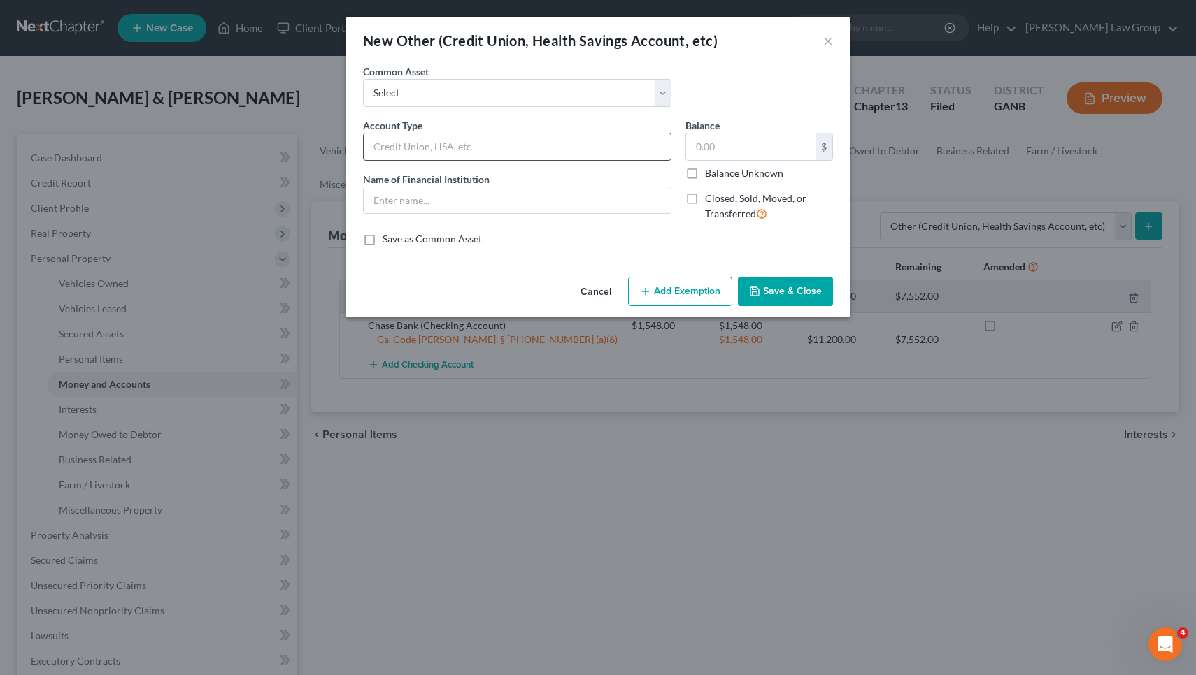
click at [459, 142] on input "text" at bounding box center [517, 147] width 307 height 27
type input "Inheritance"
type input "10,000"
click at [655, 285] on button "Add Exemption" at bounding box center [680, 291] width 104 height 29
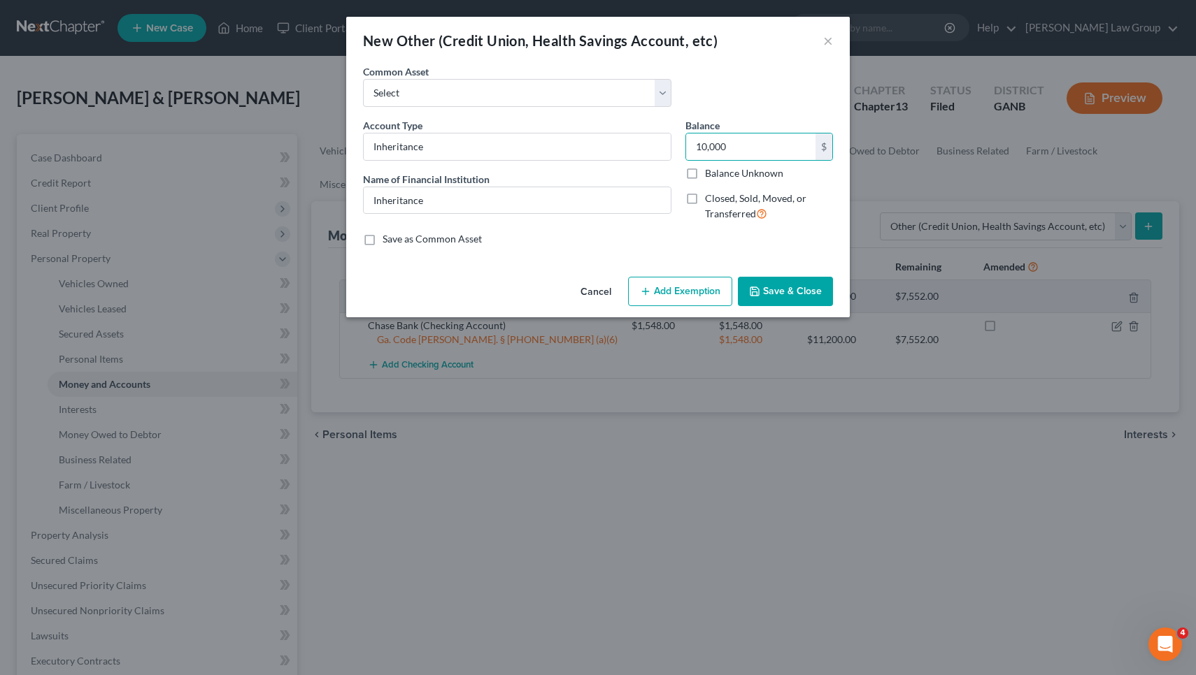
select select "2"
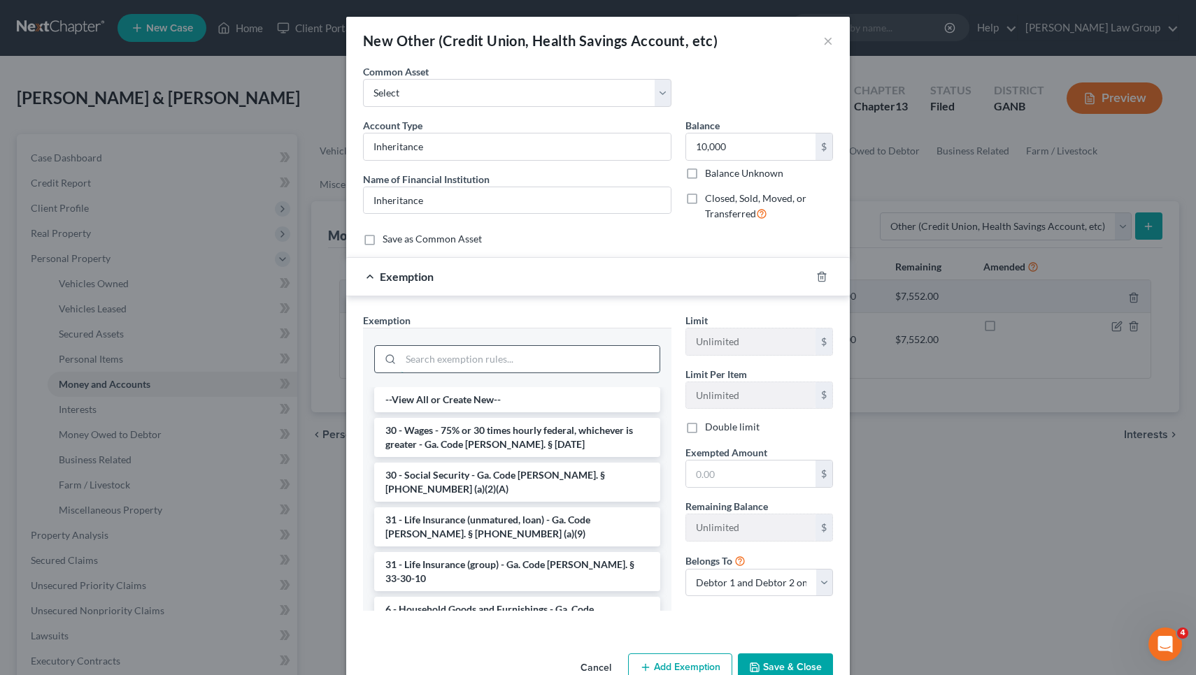
click at [545, 355] on input "search" at bounding box center [530, 359] width 259 height 27
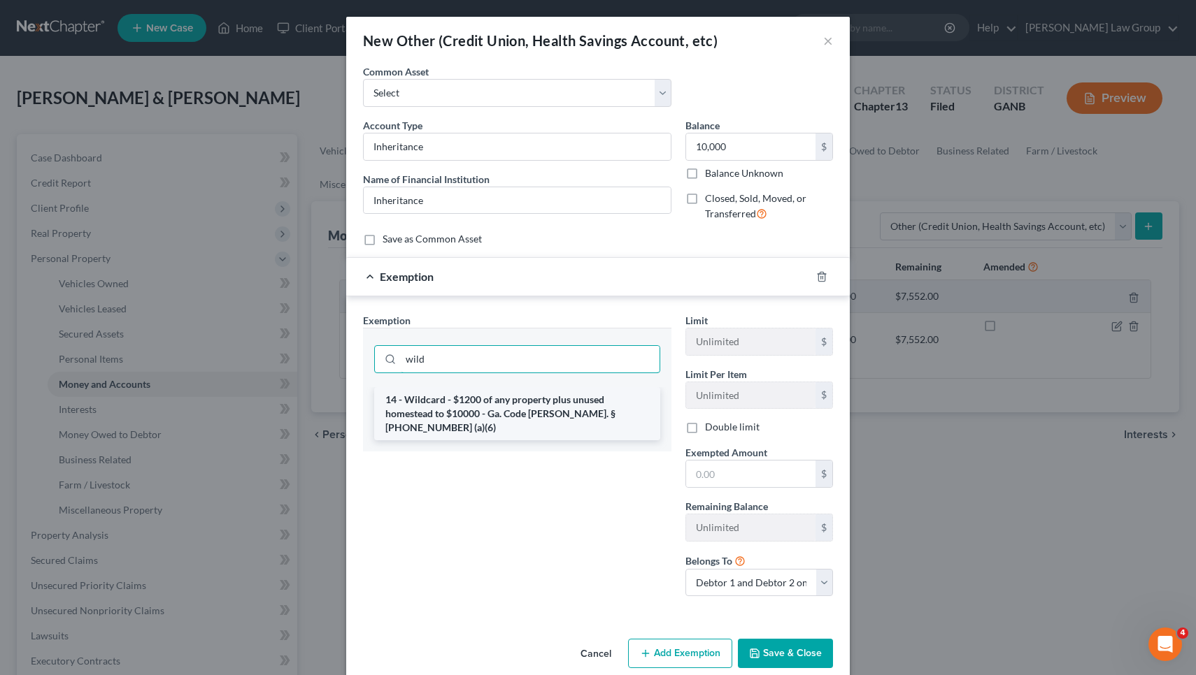
type input "wild"
click at [538, 399] on li "14 - Wildcard - $1200 of any property plus unused homestead to $10000 - Ga. Cod…" at bounding box center [517, 413] width 286 height 53
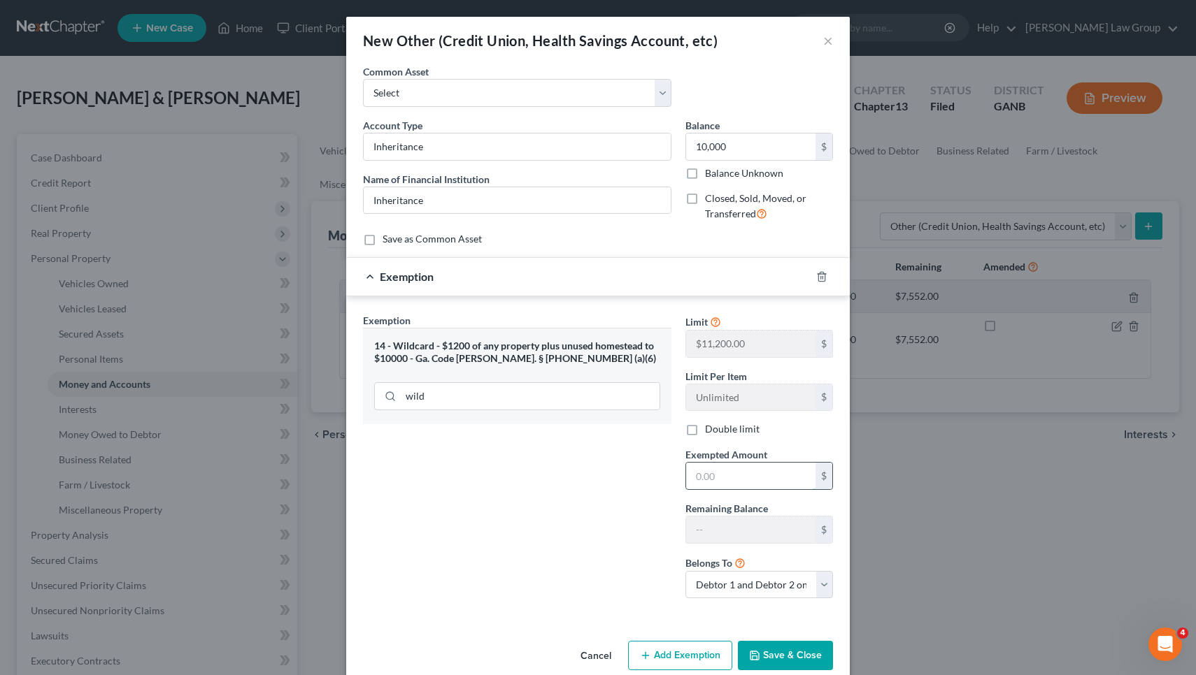
click at [662, 475] on input "text" at bounding box center [750, 476] width 129 height 27
type input "2,200"
click at [662, 651] on button "Save & Close" at bounding box center [785, 655] width 95 height 29
